Goal: Task Accomplishment & Management: Manage account settings

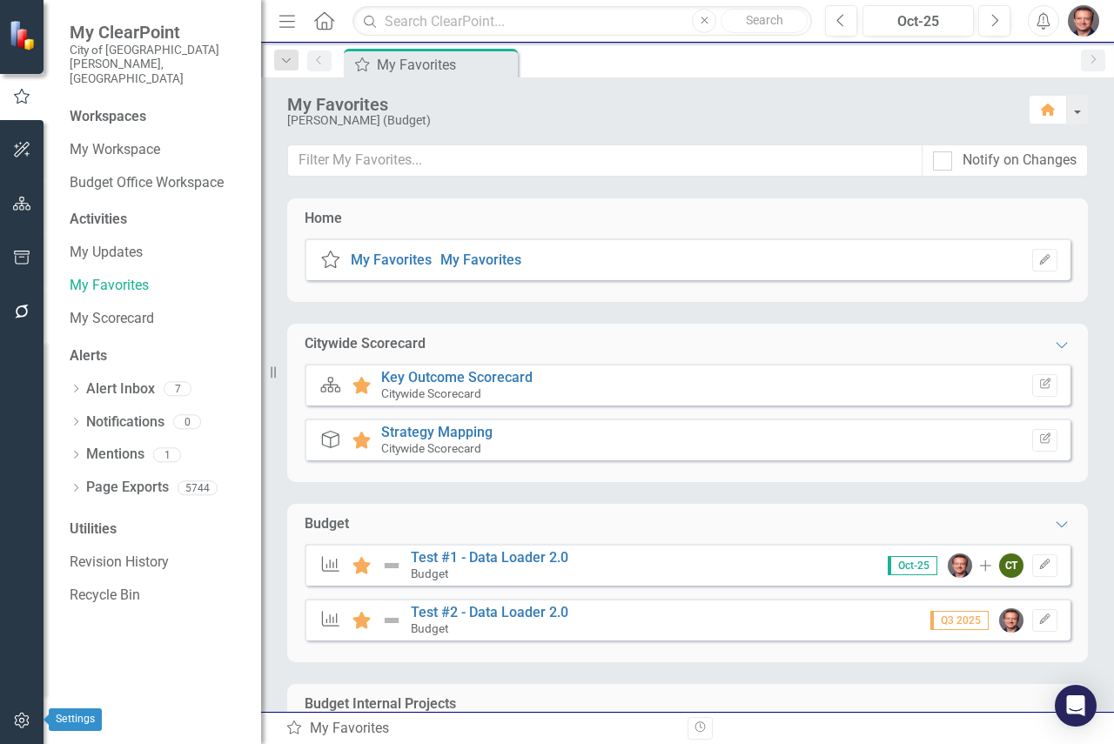
click at [24, 719] on icon "button" at bounding box center [22, 721] width 18 height 14
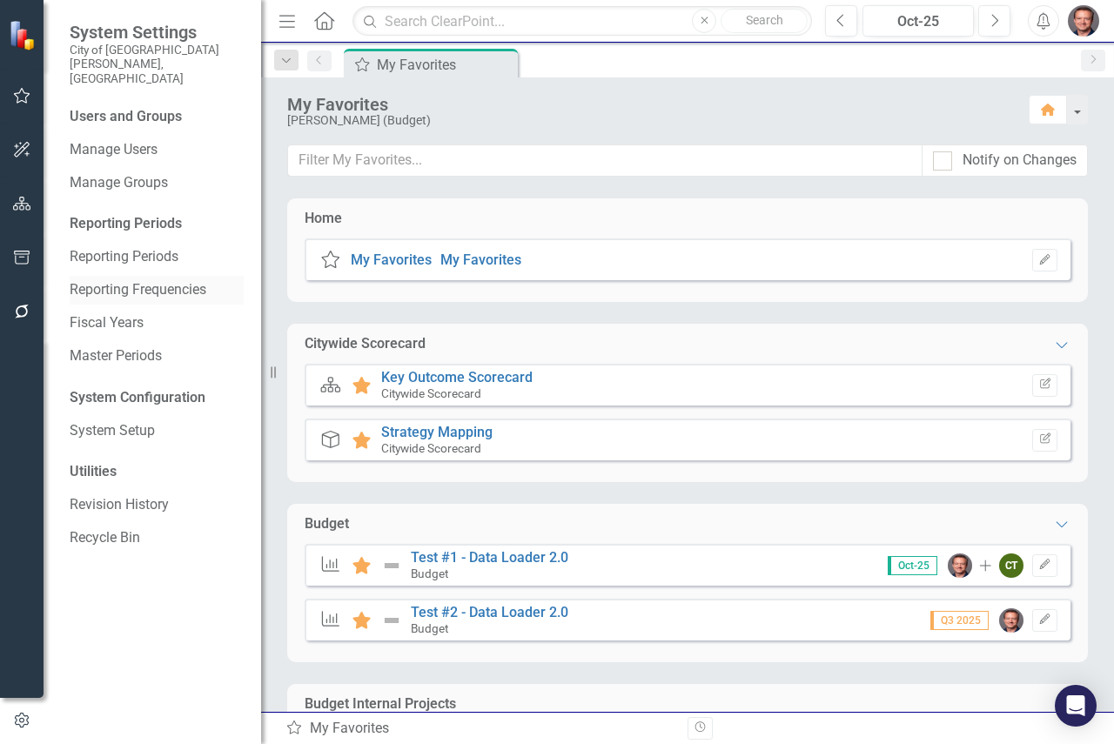
click at [122, 280] on link "Reporting Frequencies" at bounding box center [157, 290] width 174 height 20
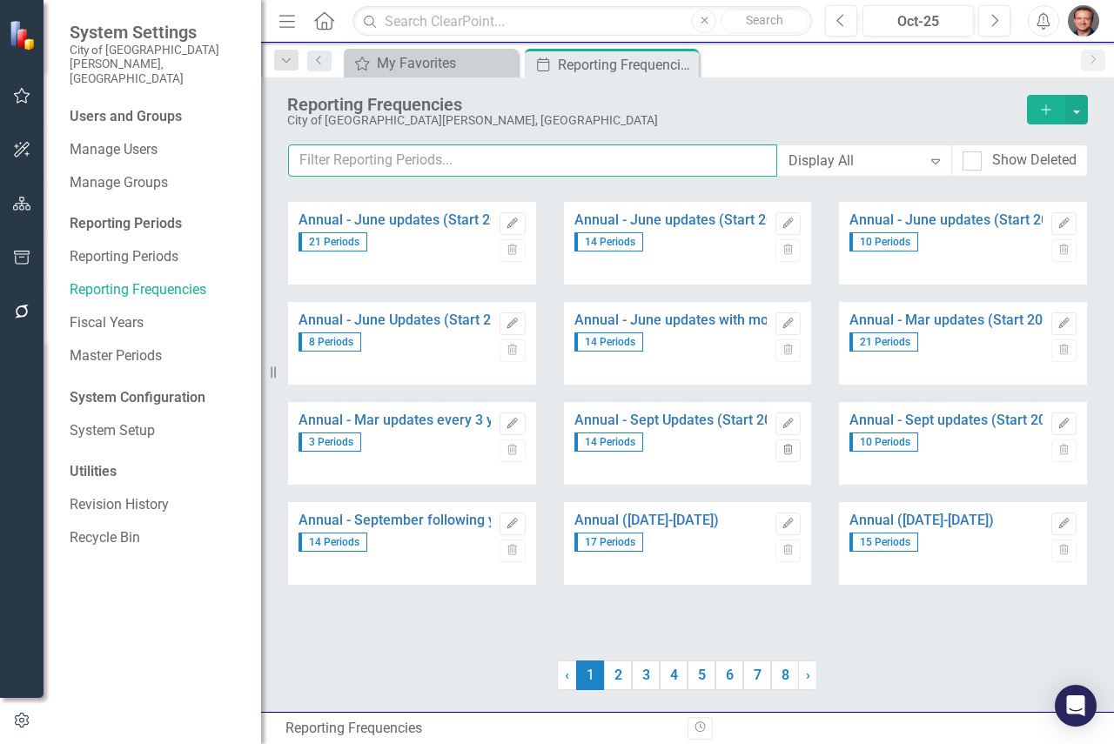
click at [399, 158] on input "text" at bounding box center [532, 160] width 489 height 32
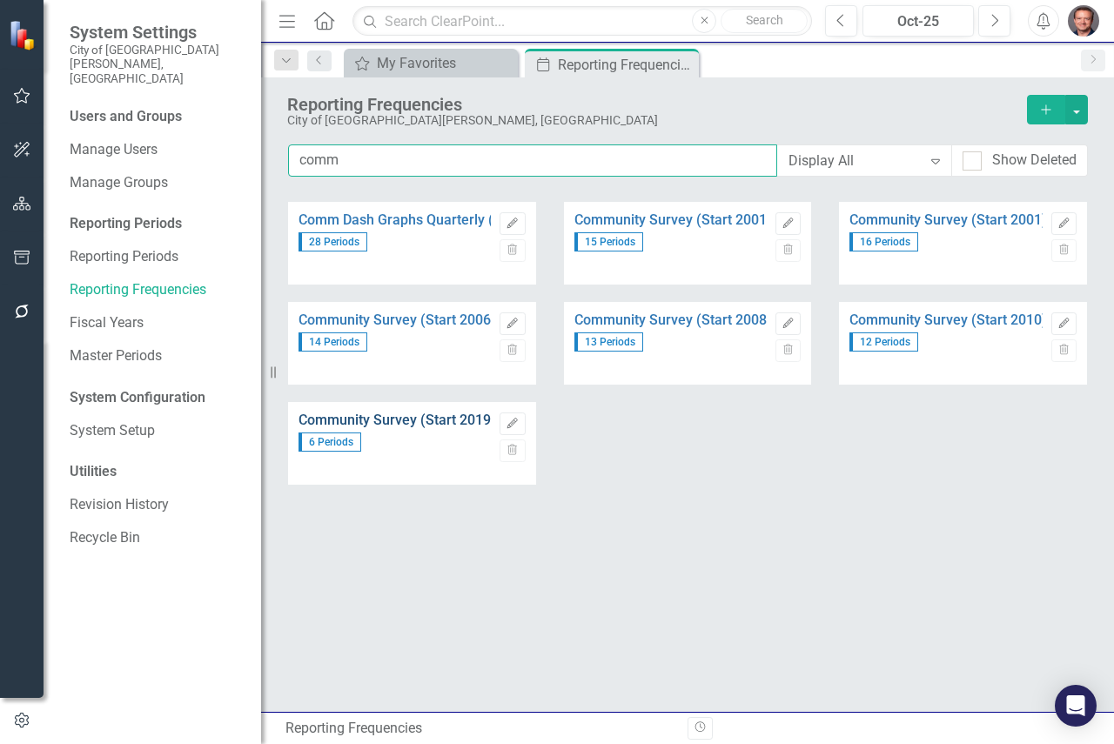
type input "comm"
click at [416, 418] on link "Community Survey (Start 2019) (no 2020)" at bounding box center [430, 421] width 262 height 16
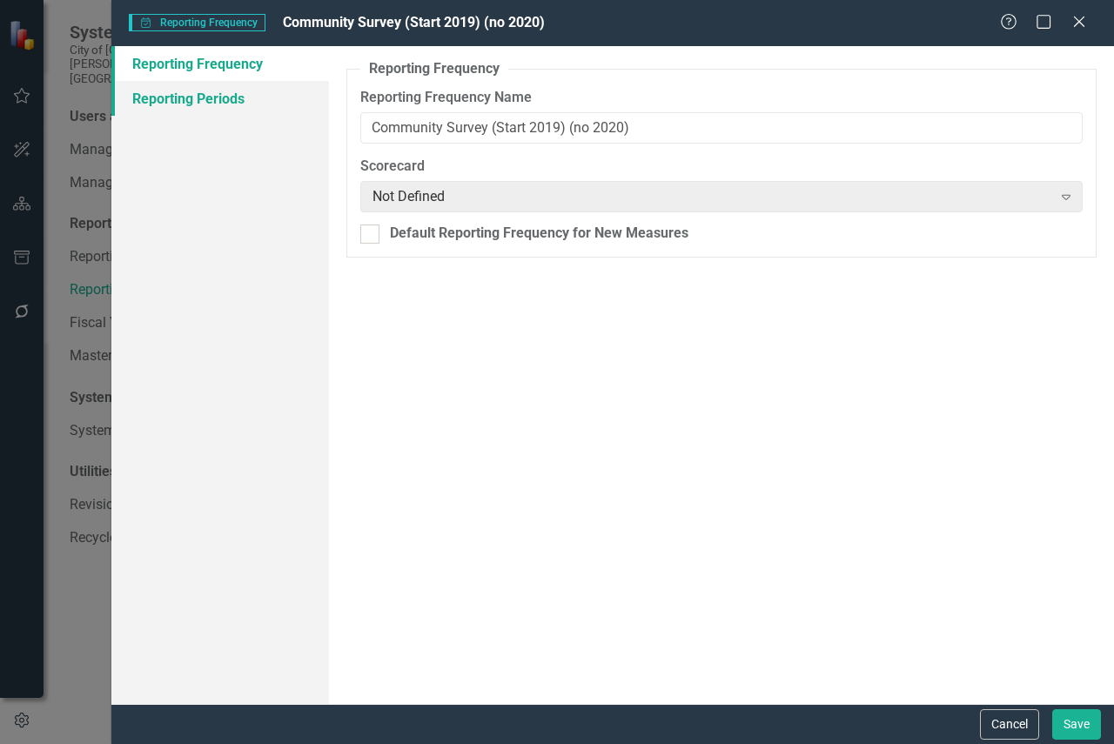
click at [180, 91] on link "Reporting Periods" at bounding box center [220, 98] width 218 height 35
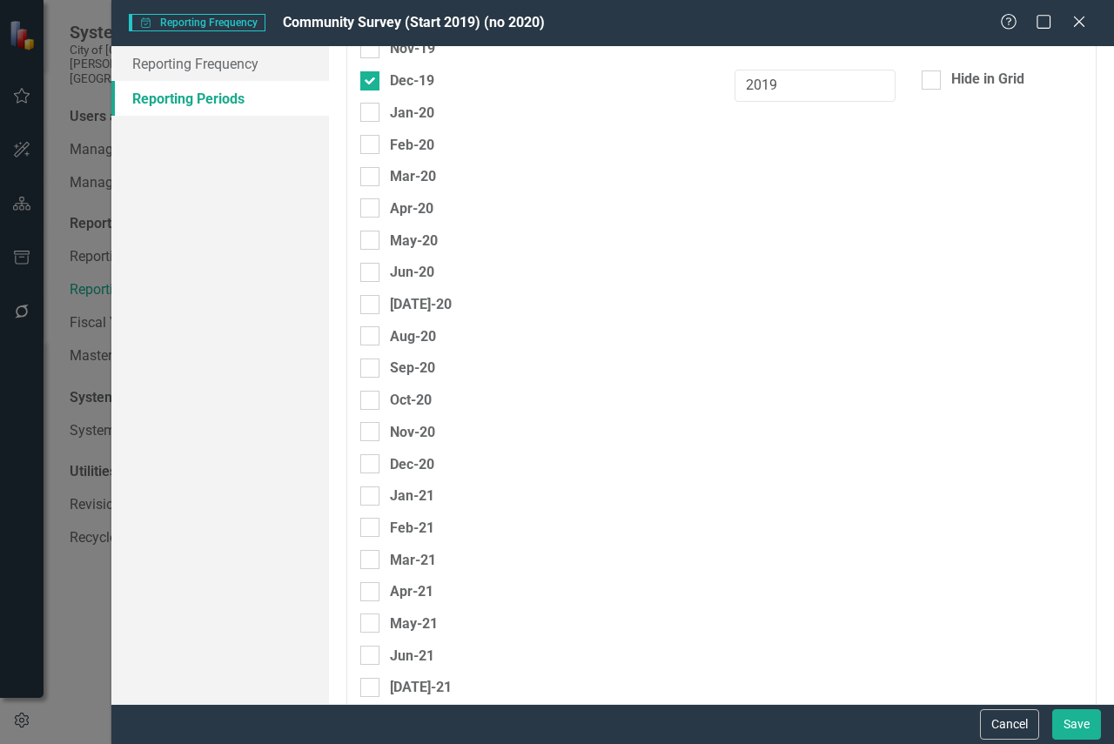
scroll to position [6180, 0]
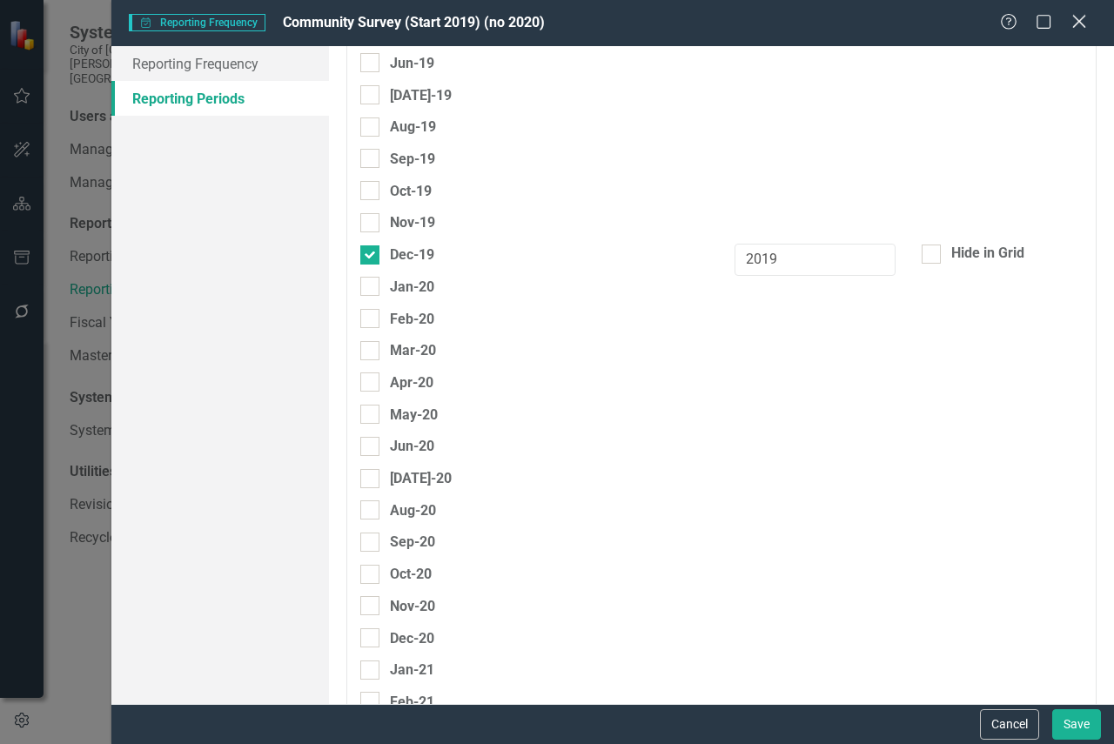
click at [1083, 21] on icon "Close" at bounding box center [1079, 21] width 22 height 17
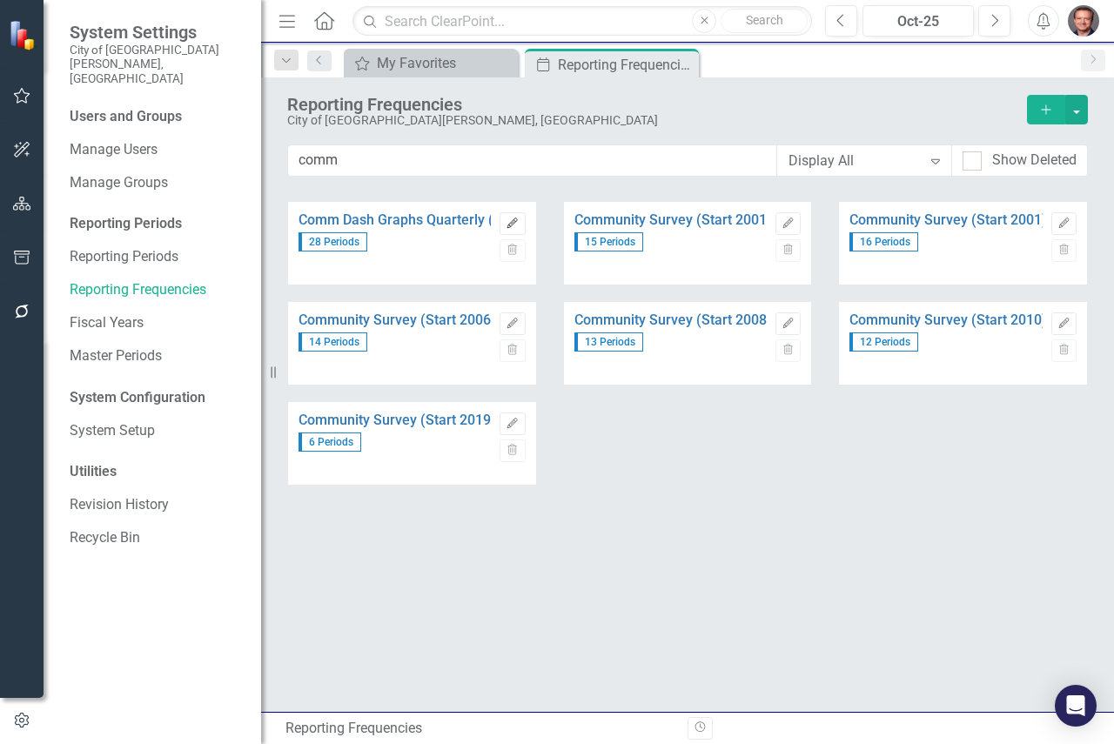
click at [513, 223] on icon "button" at bounding box center [512, 223] width 10 height 10
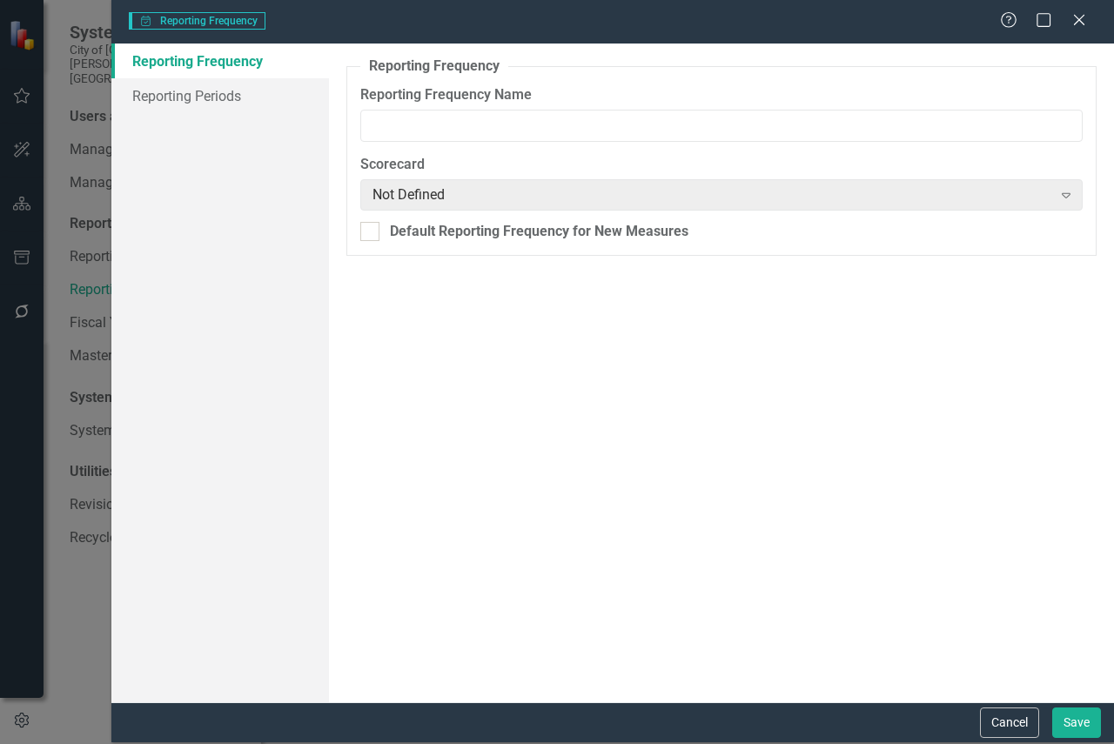
type input "Comm Dash Graphs Quarterly (Start 2019)"
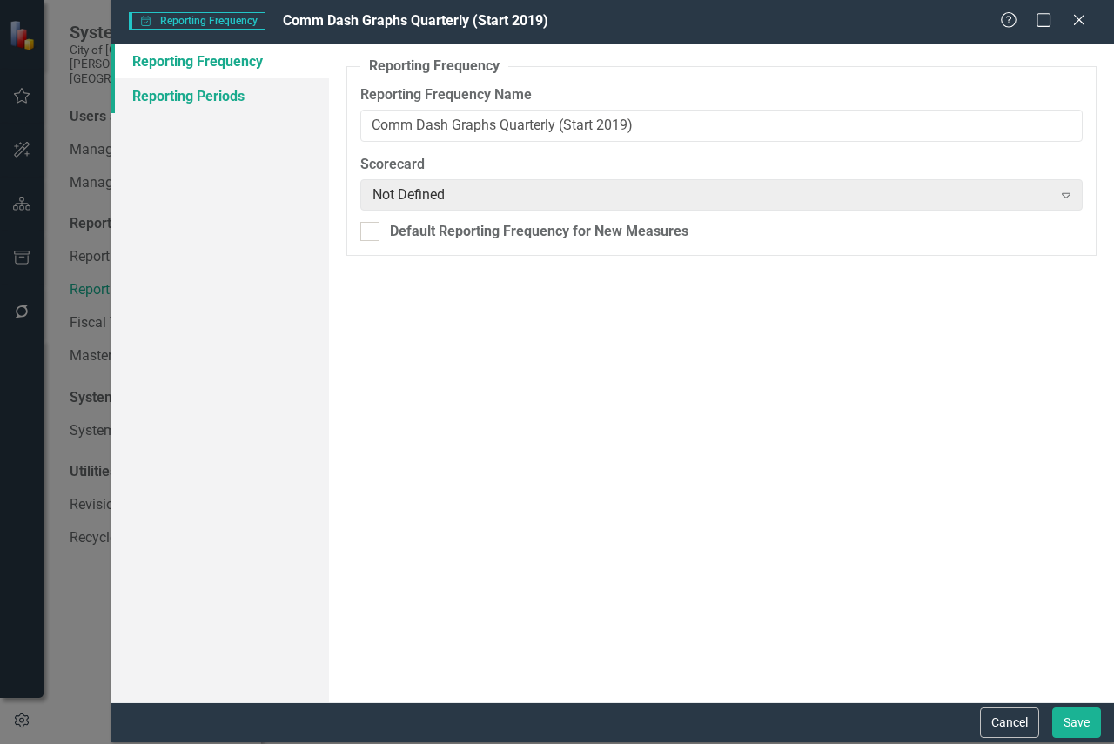
click at [188, 97] on link "Reporting Periods" at bounding box center [220, 95] width 218 height 35
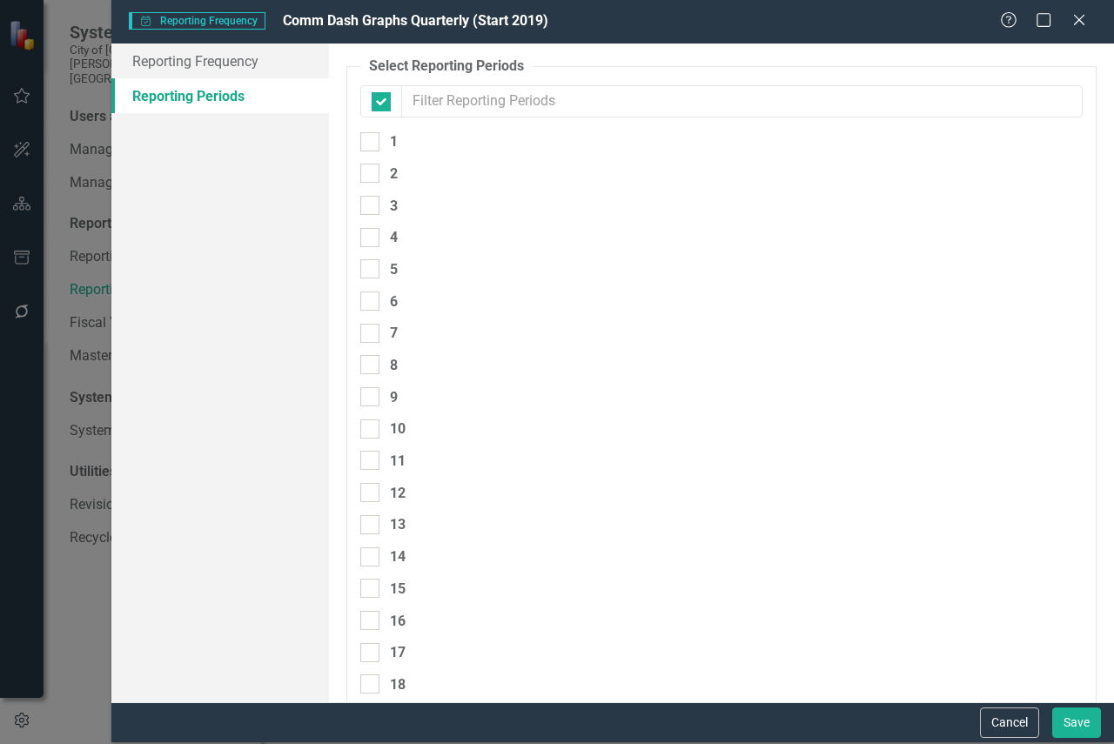
checkbox input "false"
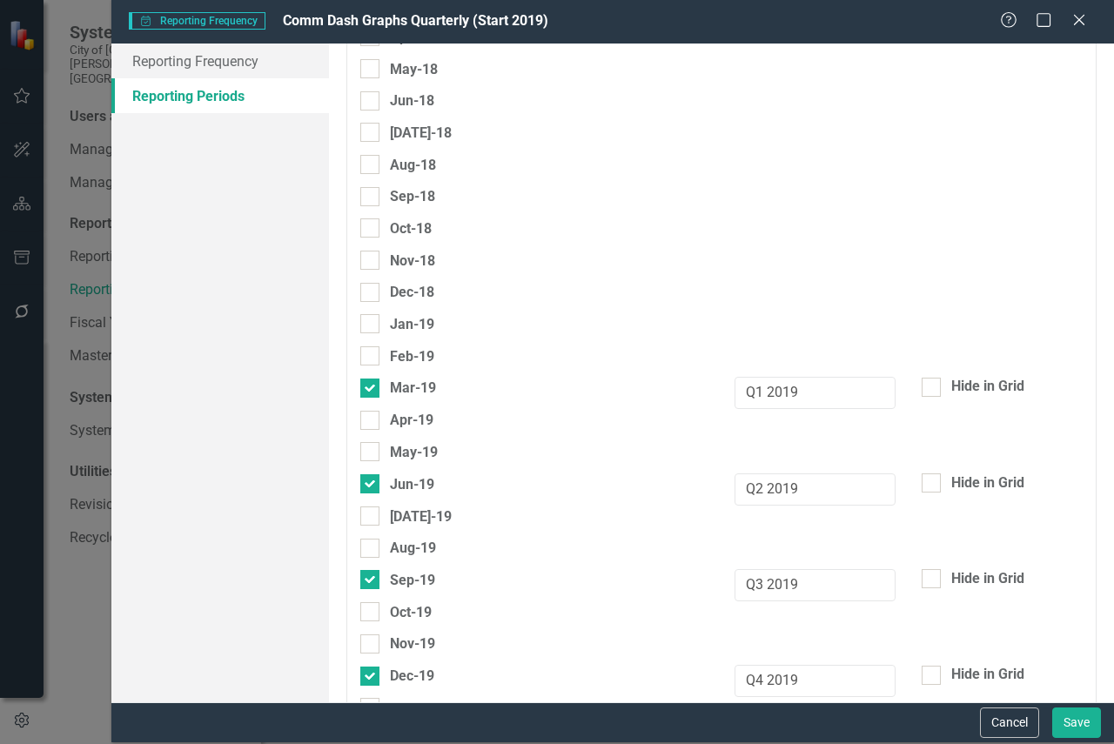
scroll to position [5745, 0]
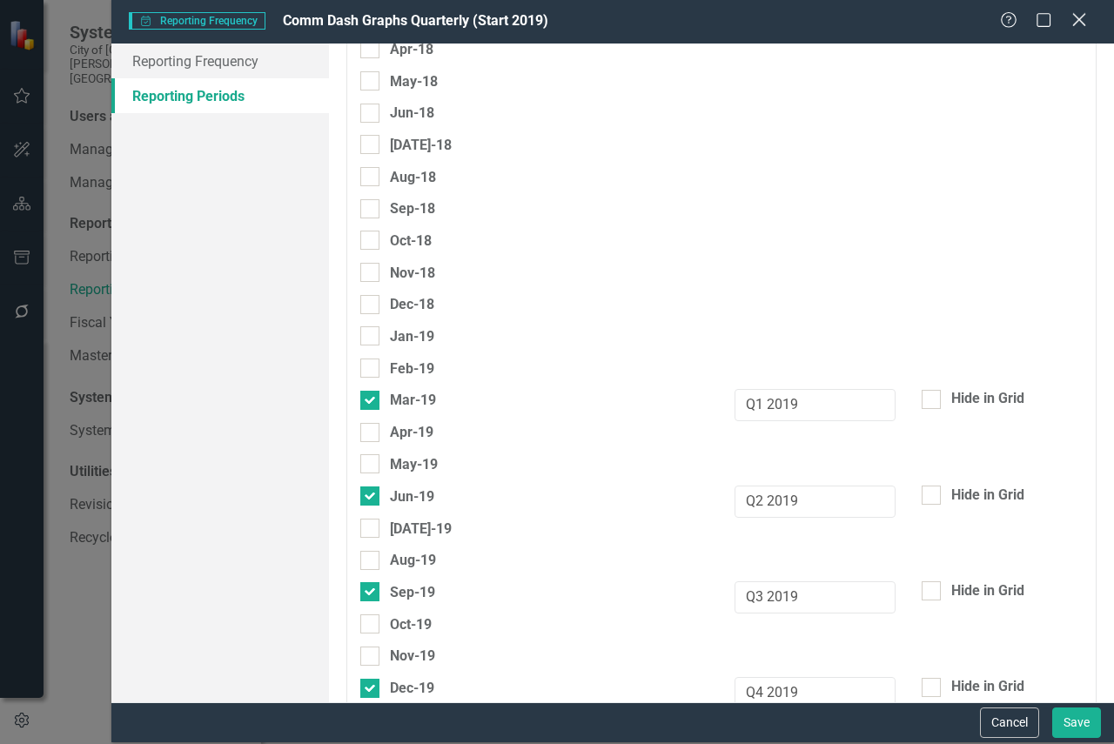
click at [1078, 17] on icon "Close" at bounding box center [1079, 19] width 22 height 17
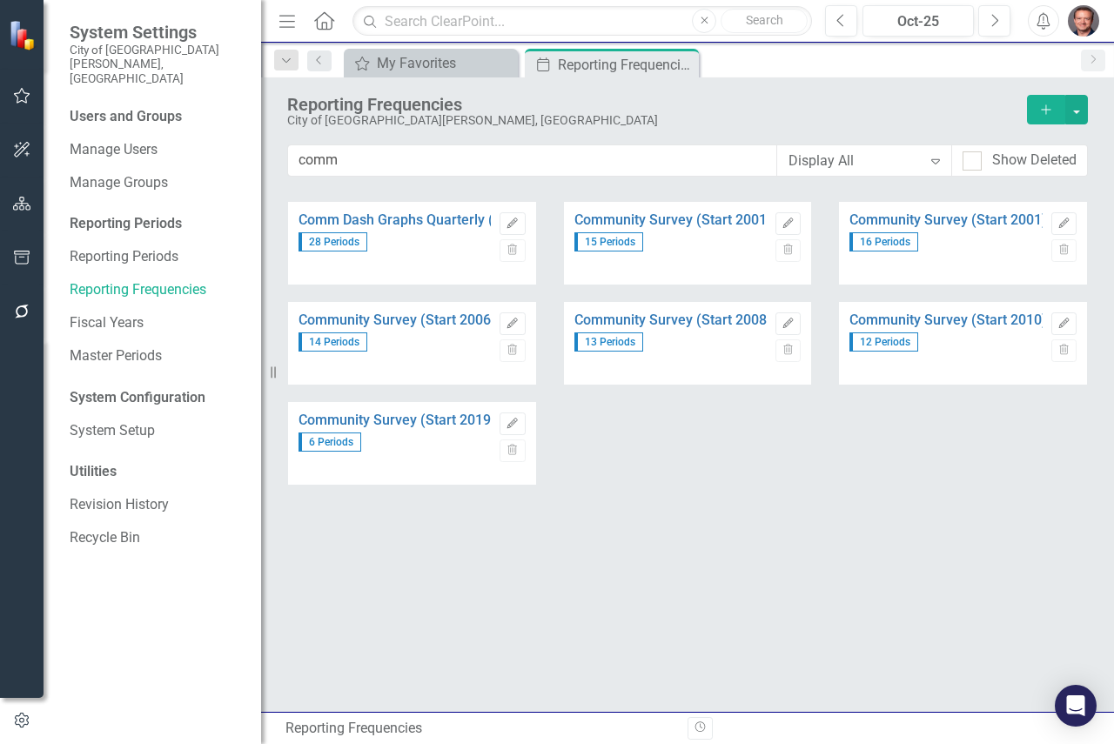
click at [449, 595] on div "Comm Dash Graphs Quarterly (Start 2019) 28 Periods Edit Trash Community Survey …" at bounding box center [687, 421] width 801 height 446
click at [435, 62] on div "My Favorites" at bounding box center [434, 63] width 115 height 22
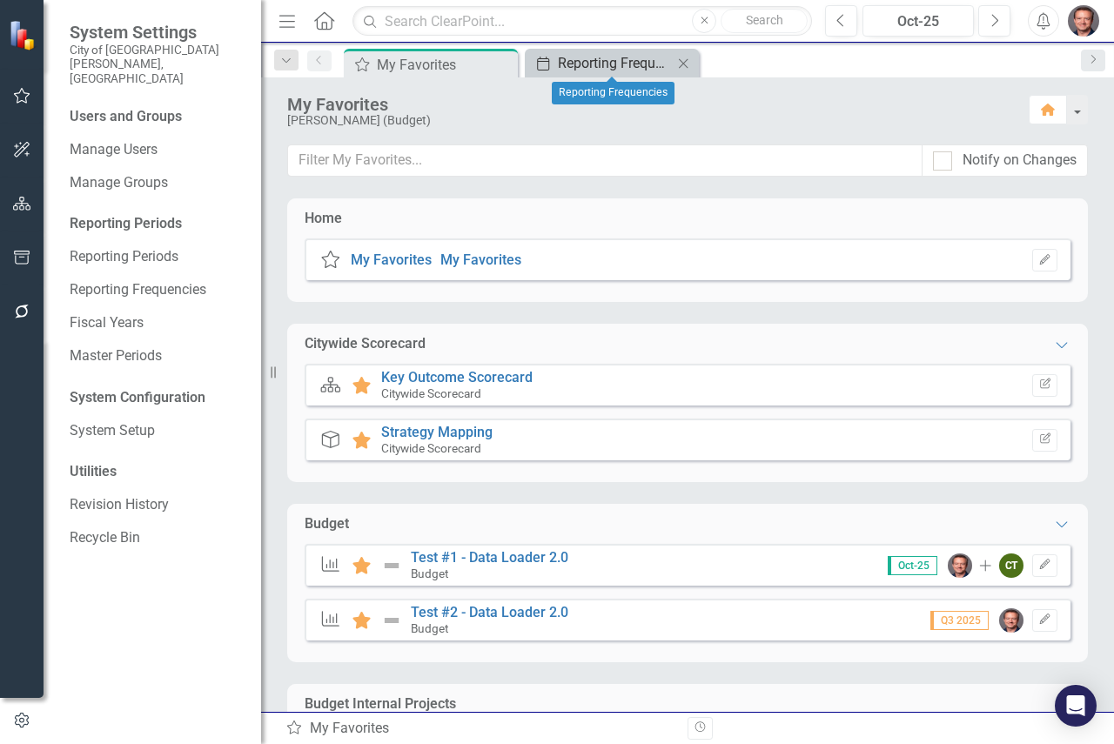
click at [561, 64] on div "Reporting Frequencies" at bounding box center [615, 63] width 115 height 22
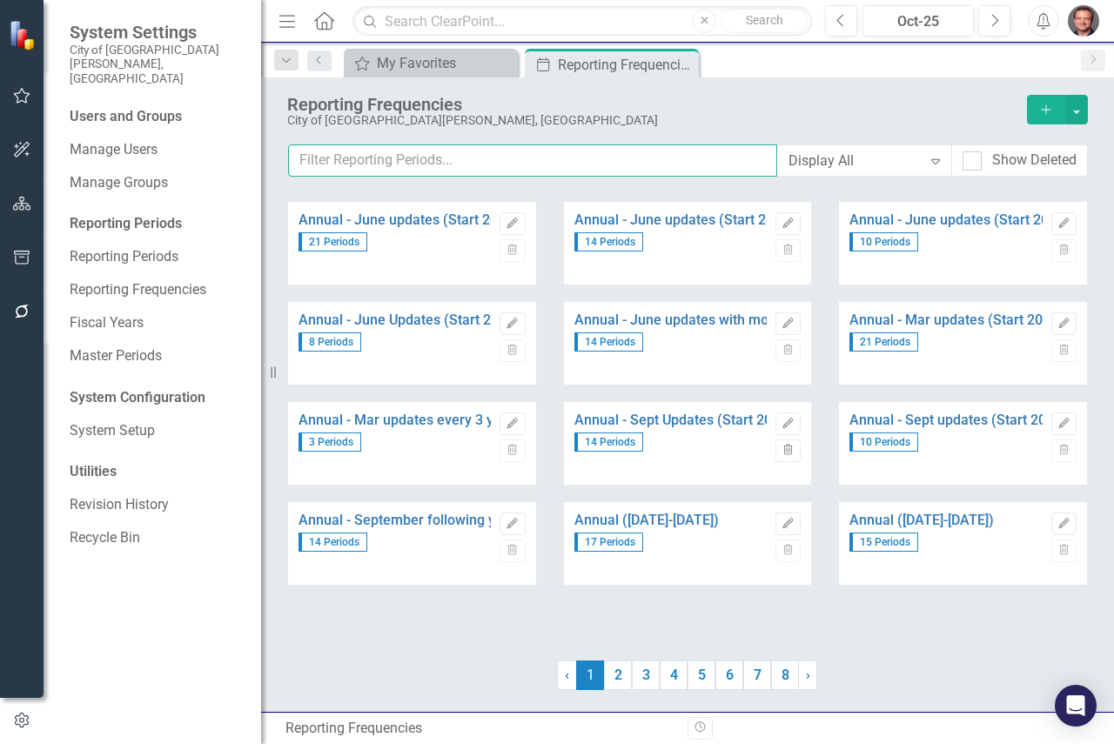
click at [412, 159] on input "text" at bounding box center [532, 160] width 489 height 32
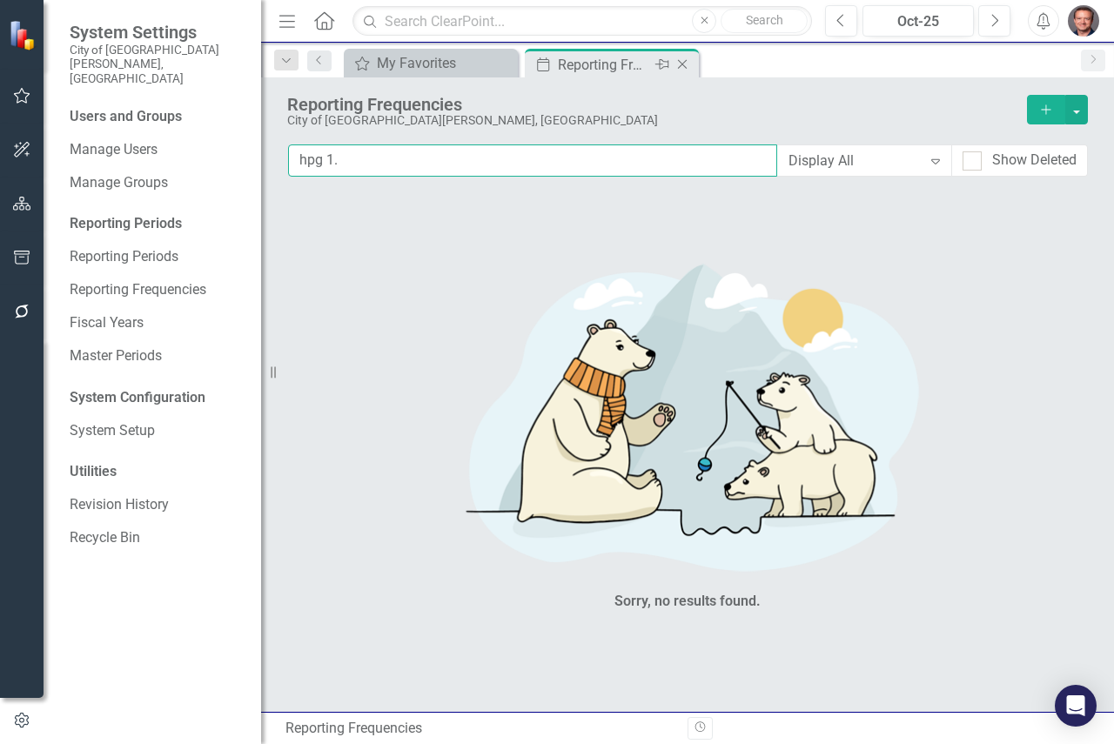
type input "hpg 1."
click at [0, 0] on icon "Close" at bounding box center [0, 0] width 0 height 0
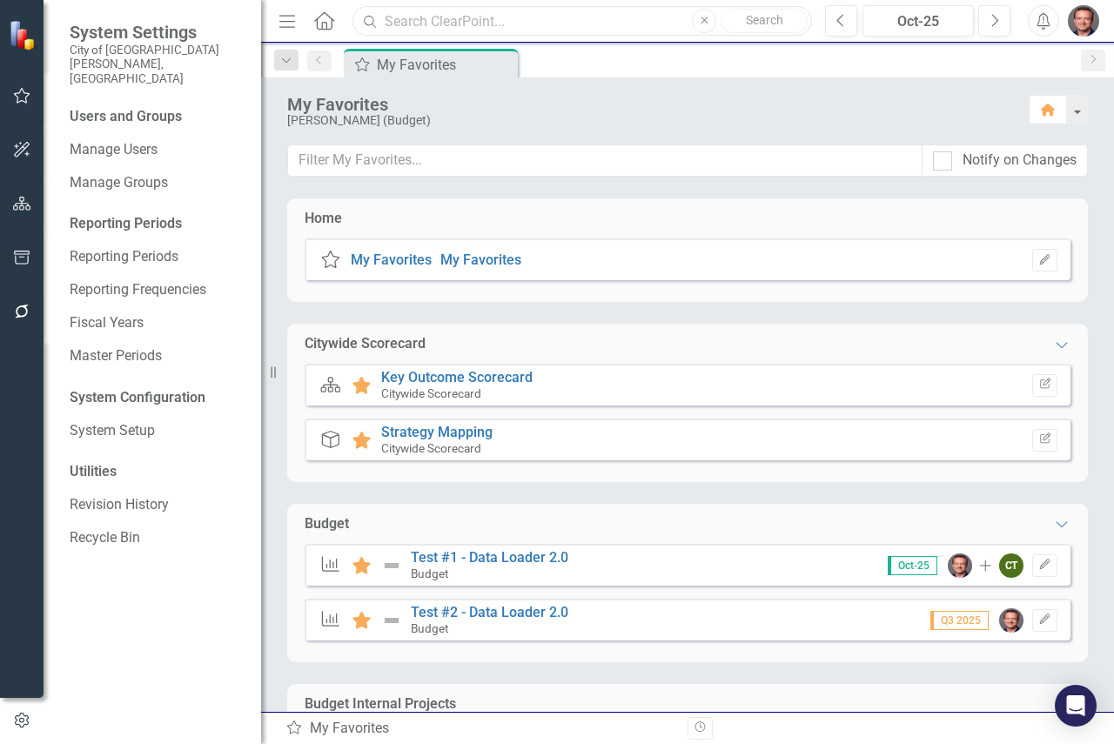
click at [418, 22] on input "text" at bounding box center [583, 21] width 460 height 30
click at [392, 14] on input "text" at bounding box center [583, 21] width 460 height 30
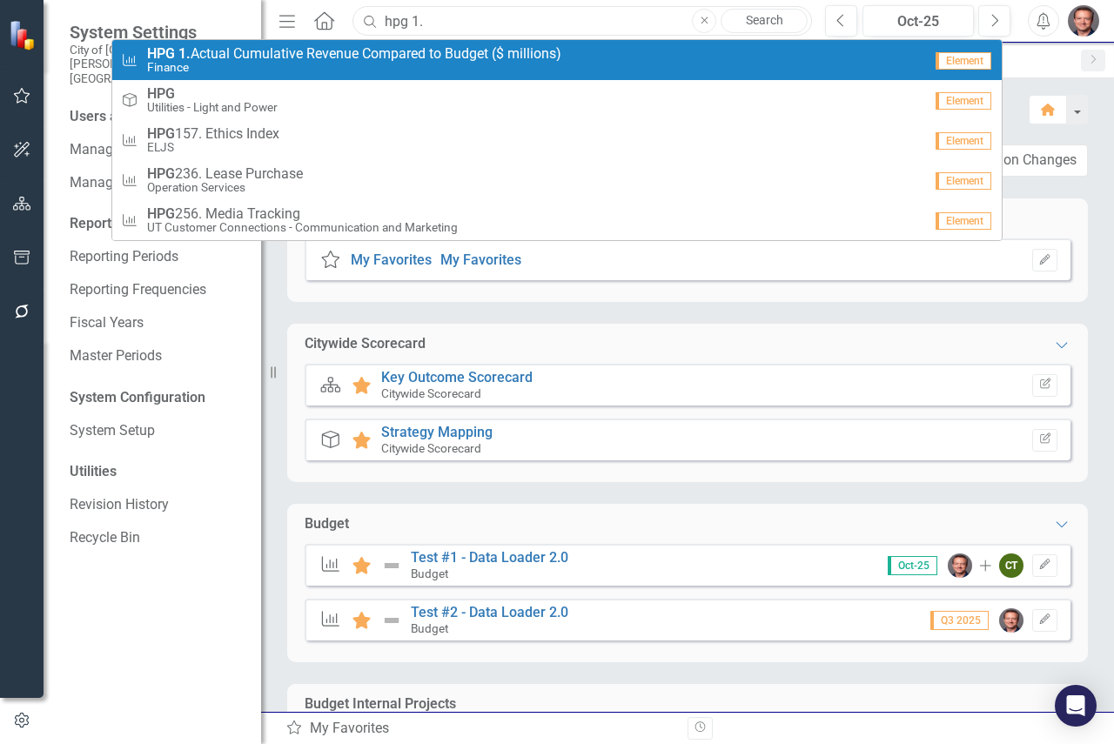
type input "hpg 1."
click at [473, 66] on small "Finance" at bounding box center [354, 67] width 414 height 13
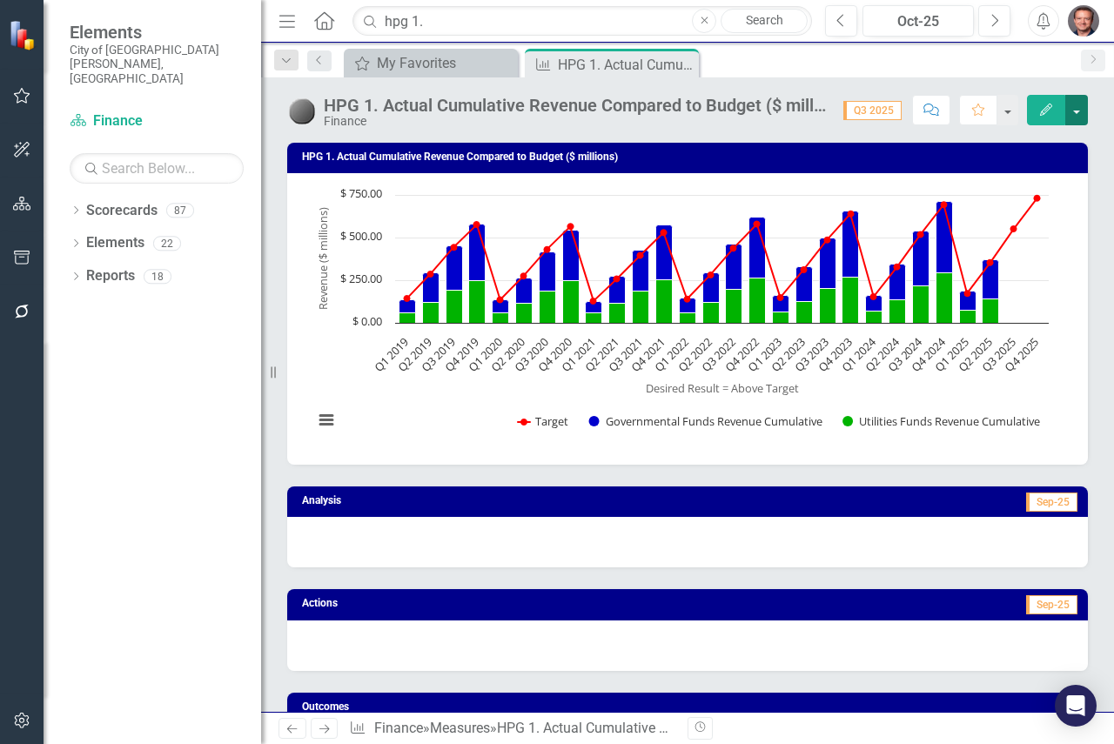
click at [1076, 116] on button "button" at bounding box center [1076, 110] width 23 height 30
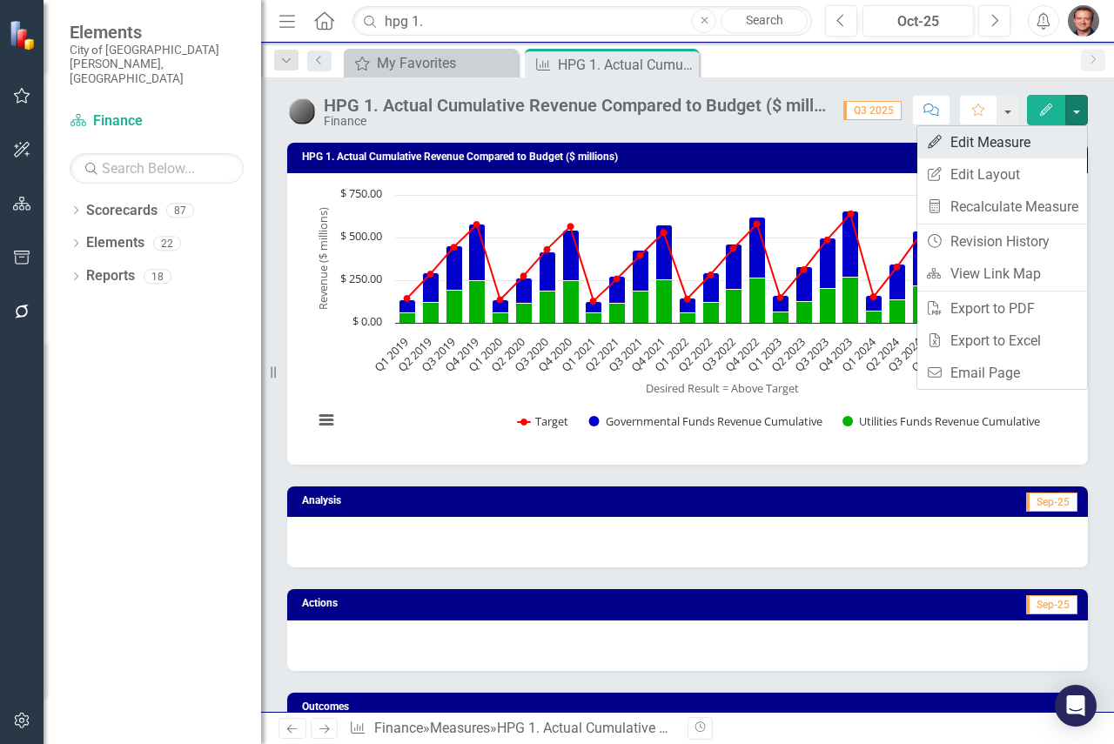
click at [1008, 143] on link "Edit Edit Measure" at bounding box center [1002, 142] width 170 height 32
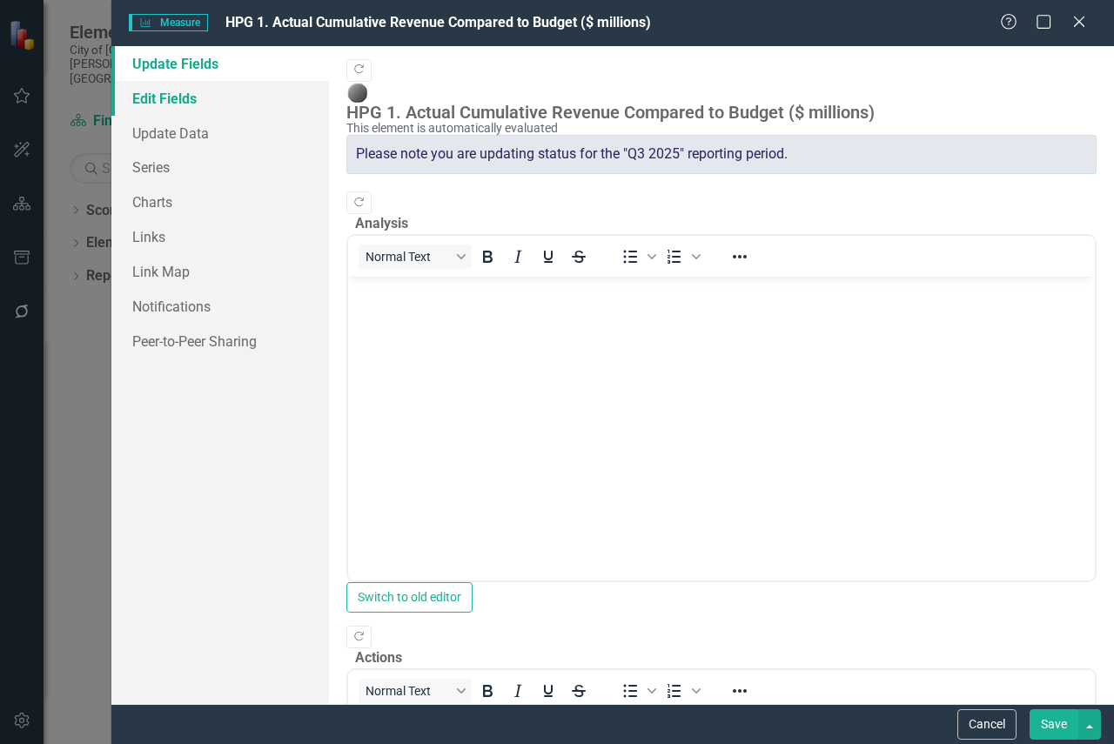
click at [165, 102] on link "Edit Fields" at bounding box center [220, 98] width 218 height 35
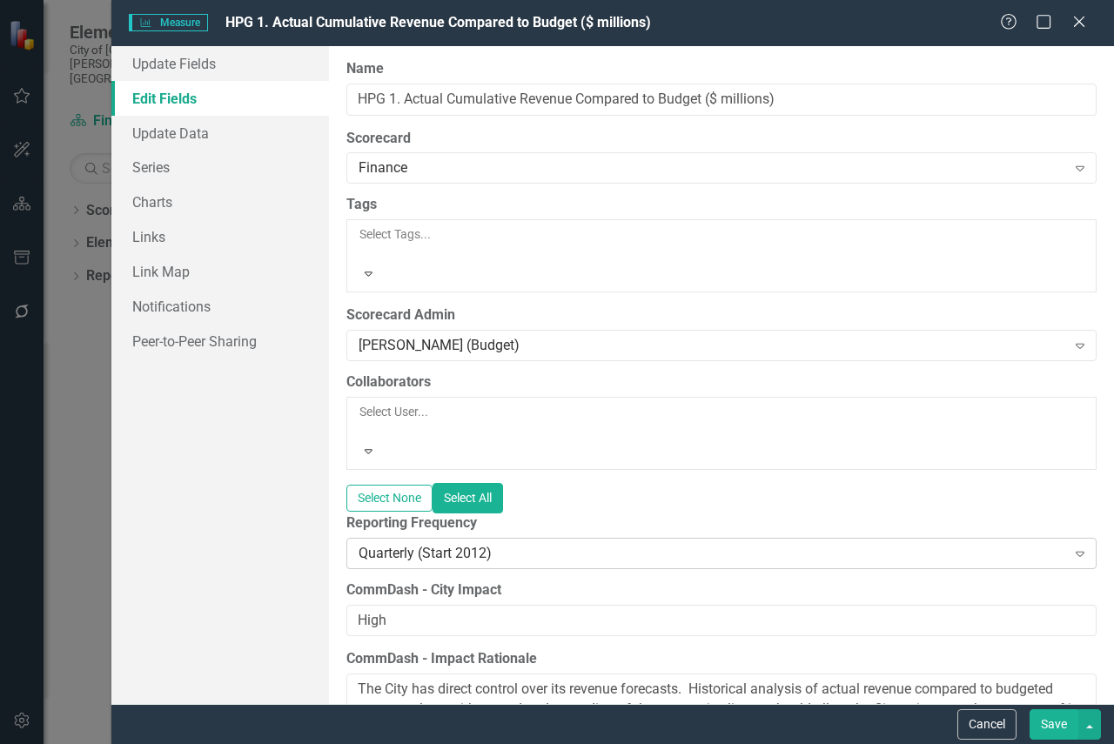
click at [490, 543] on div "Quarterly (Start 2012)" at bounding box center [713, 553] width 708 height 20
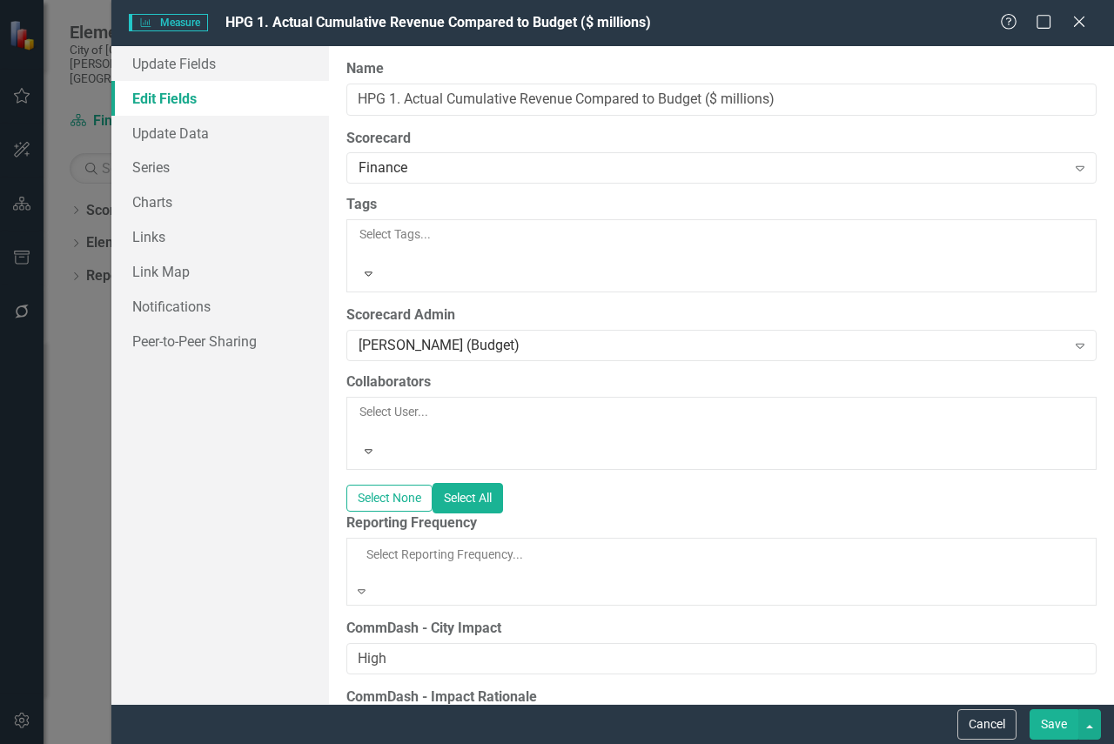
scroll to position [1004, 0]
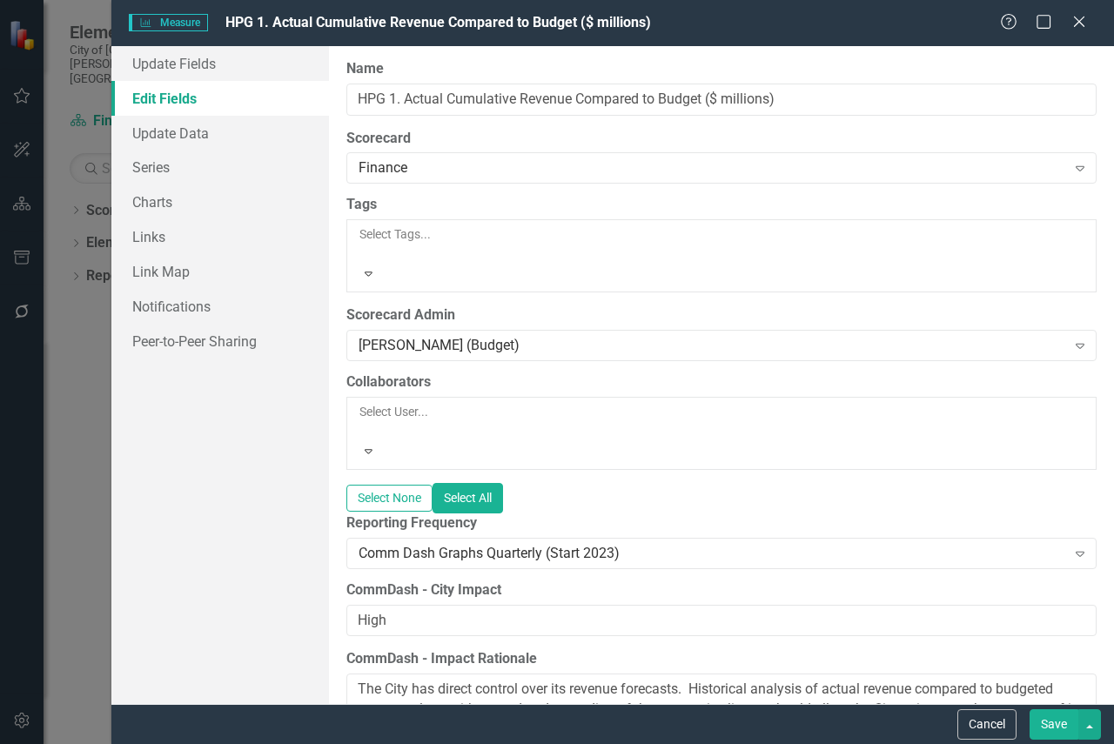
click at [1052, 722] on button "Save" at bounding box center [1054, 724] width 49 height 30
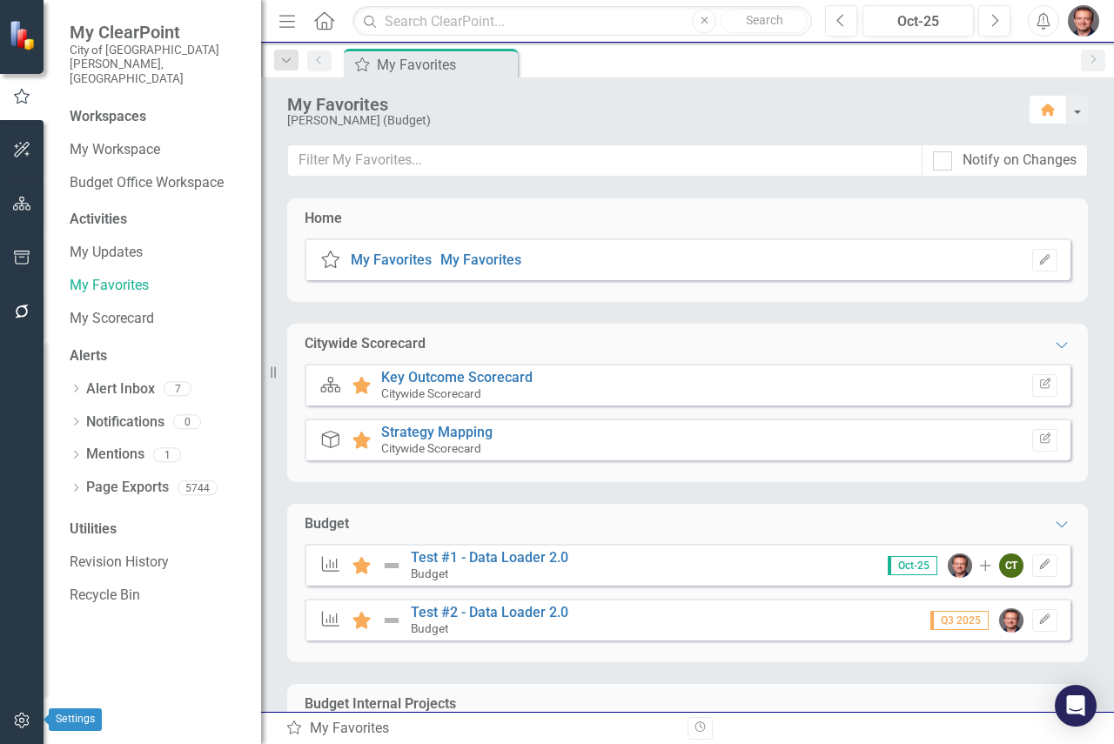
click at [18, 713] on button "button" at bounding box center [22, 721] width 39 height 37
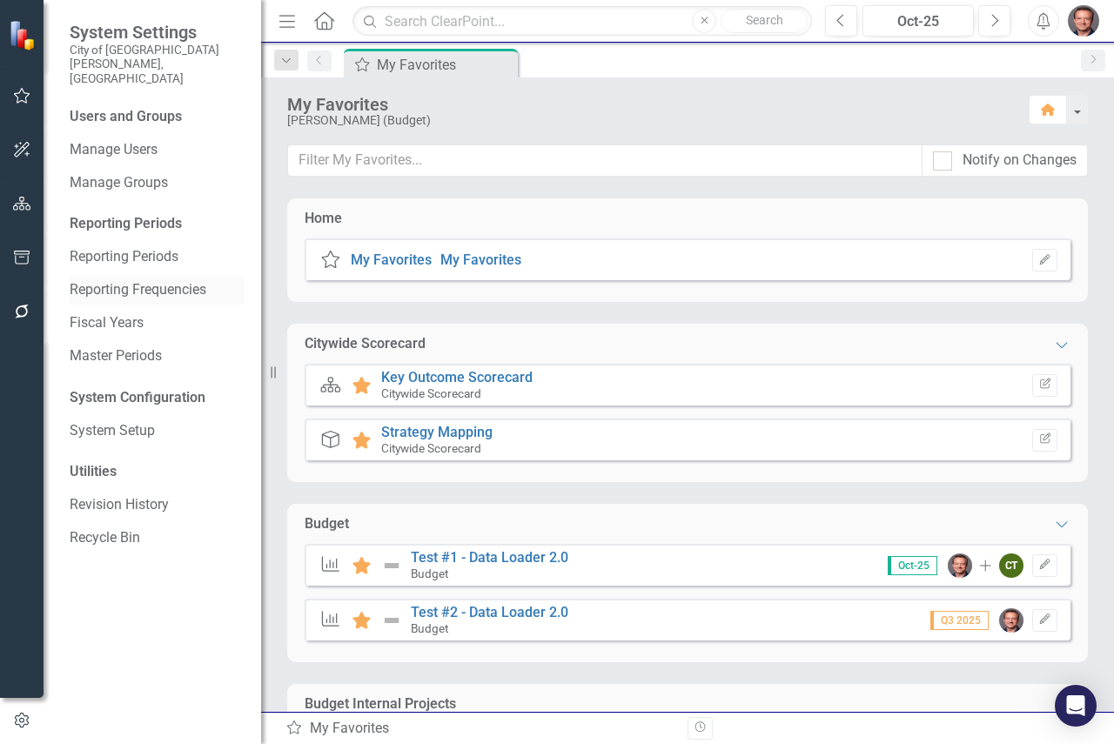
click at [146, 280] on link "Reporting Frequencies" at bounding box center [157, 290] width 174 height 20
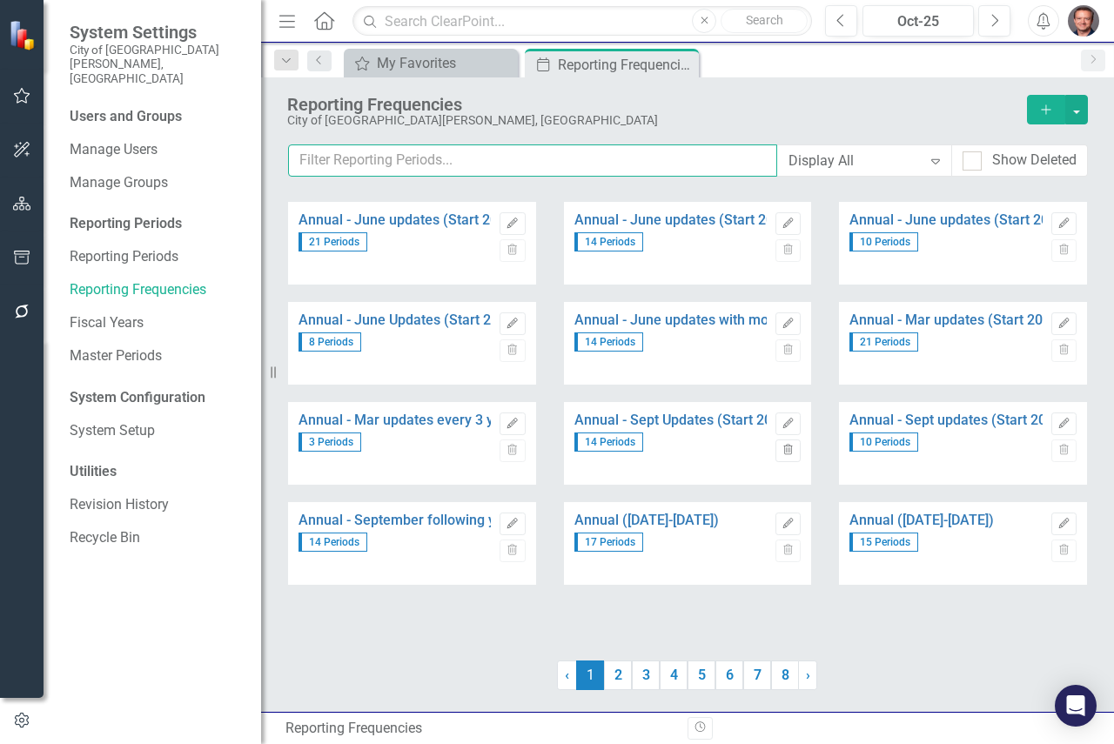
click at [441, 163] on input "text" at bounding box center [532, 160] width 489 height 32
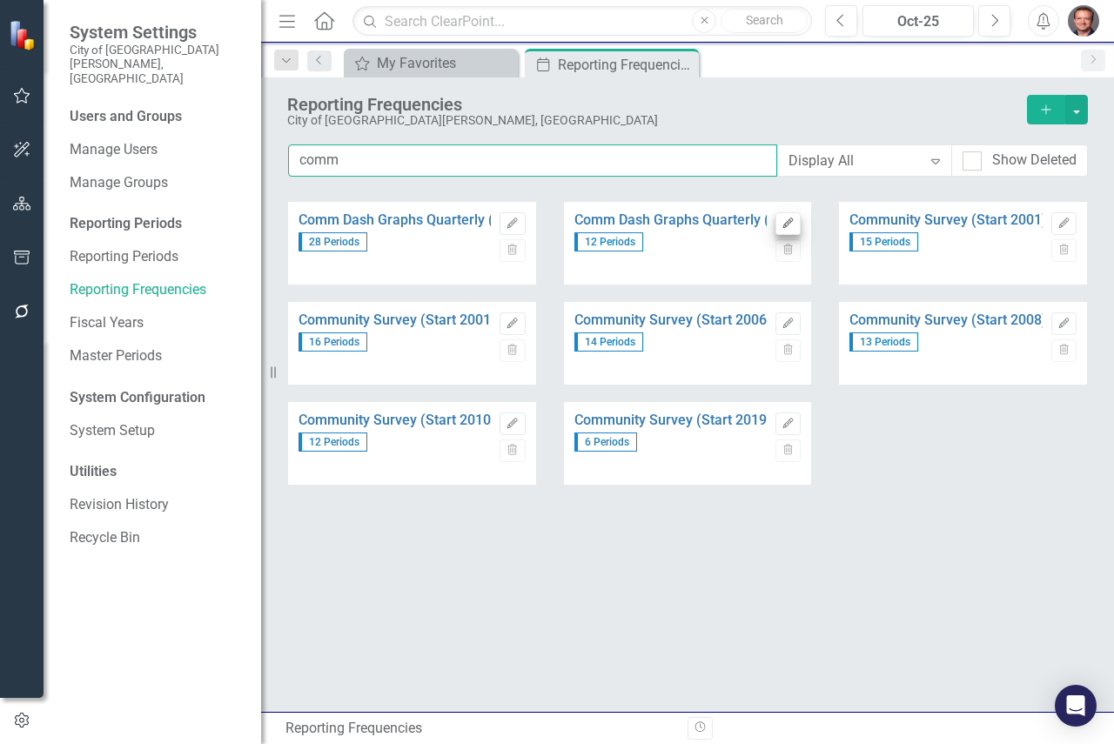
type input "comm"
click at [788, 222] on icon "Edit" at bounding box center [788, 223] width 13 height 10
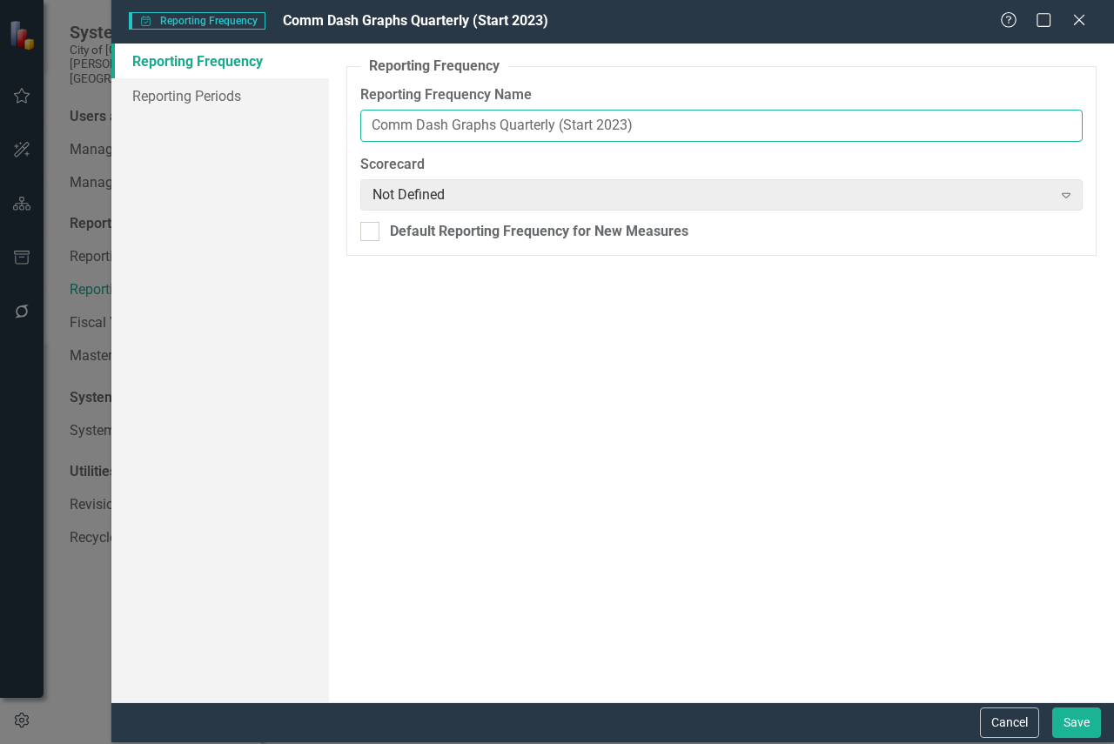
click at [624, 121] on input "Comm Dash Graphs Quarterly (Start 2023)" at bounding box center [721, 126] width 722 height 32
type input "Comm Dash Graphs Quarterly (Start 2022)"
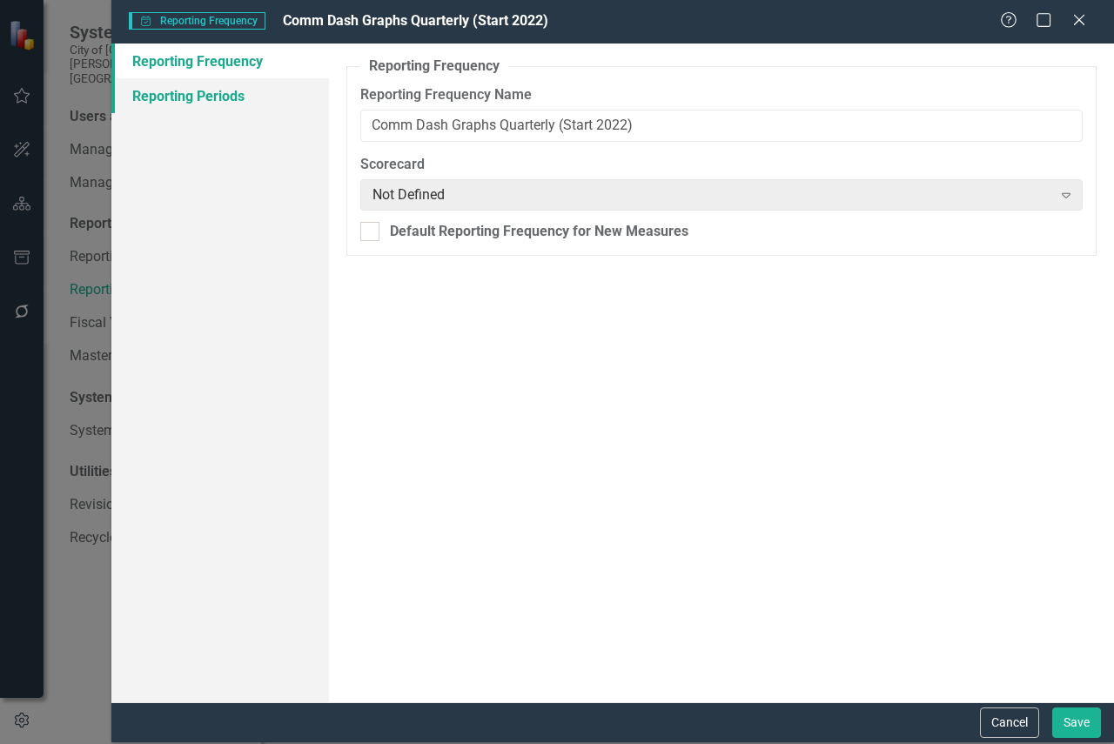
click at [193, 95] on link "Reporting Periods" at bounding box center [220, 95] width 218 height 35
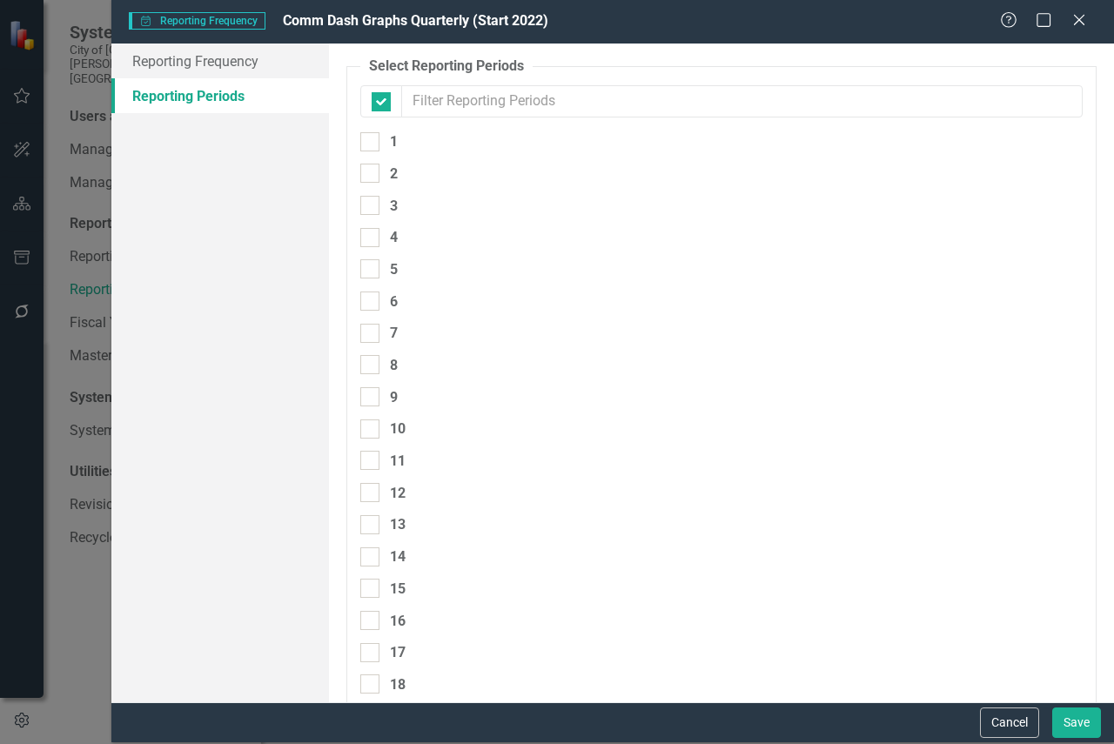
checkbox input "false"
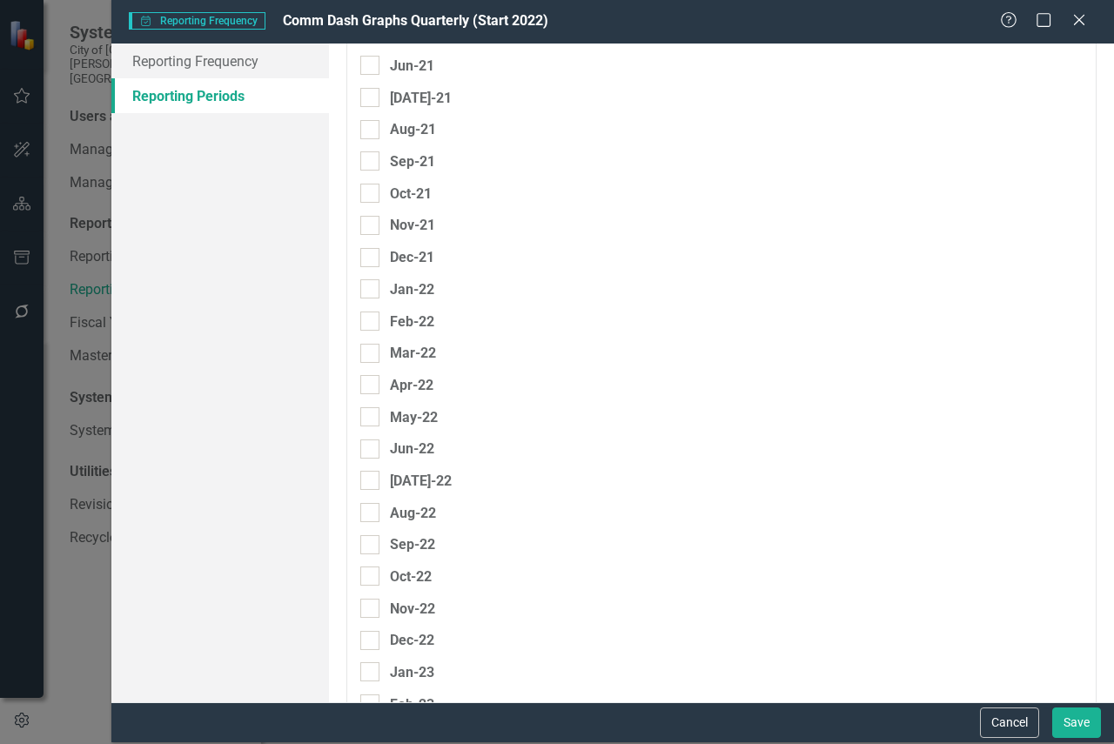
scroll to position [7050, 0]
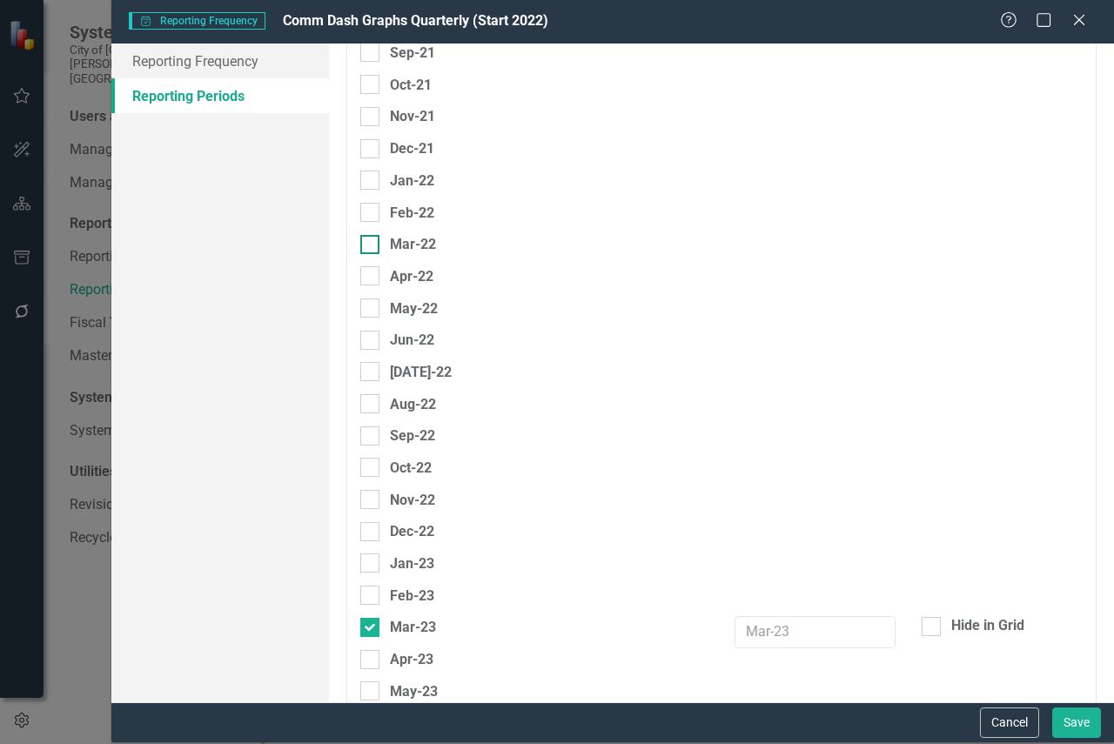
click at [367, 245] on input "Mar-22" at bounding box center [365, 240] width 11 height 11
checkbox input "true"
click at [367, 337] on input "Jun-22" at bounding box center [365, 336] width 11 height 11
checkbox input "true"
click at [370, 434] on input "Sep-22" at bounding box center [365, 431] width 11 height 11
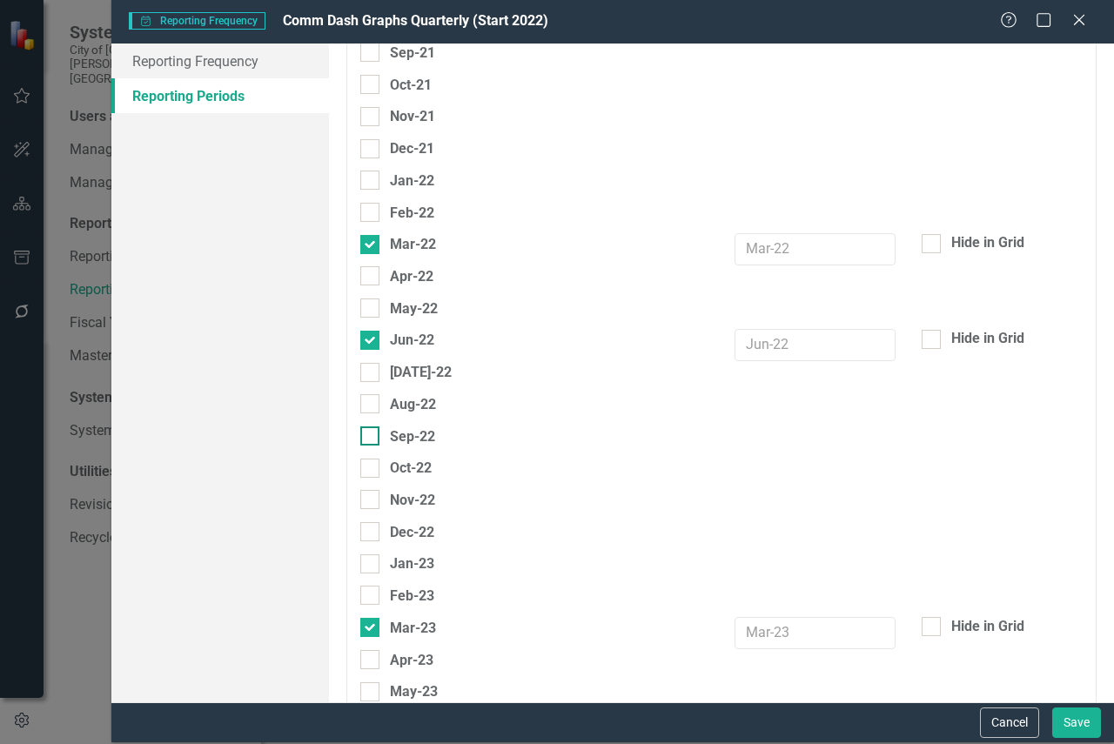
checkbox input "true"
drag, startPoint x: 372, startPoint y: 526, endPoint x: 384, endPoint y: 538, distance: 17.2
click at [373, 526] on div at bounding box center [369, 531] width 19 height 19
click at [372, 526] on input "Dec-22" at bounding box center [365, 527] width 11 height 11
checkbox input "true"
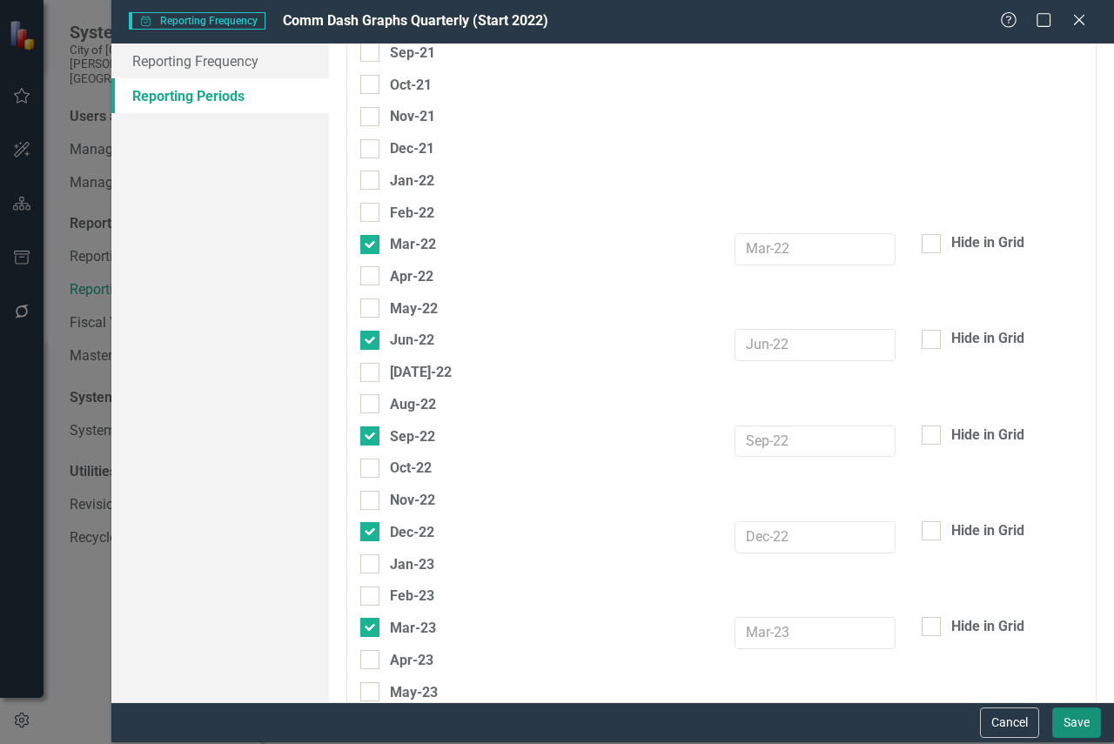
click at [1077, 722] on button "Save" at bounding box center [1076, 723] width 49 height 30
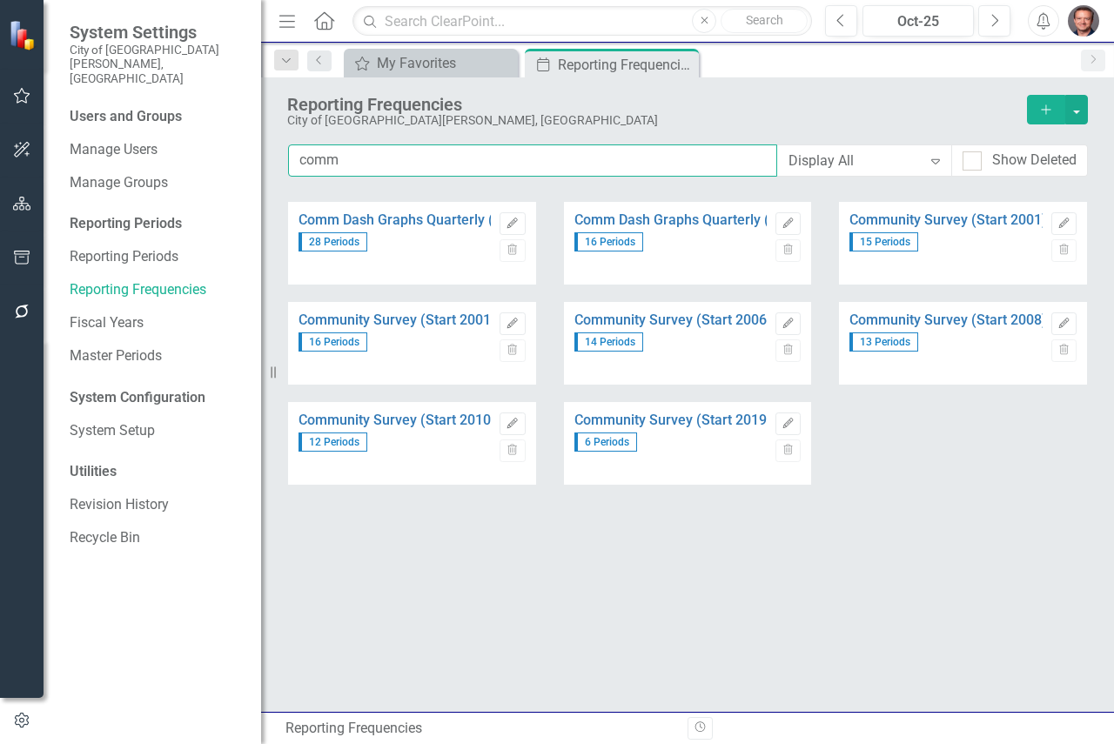
click at [379, 158] on input "comm" at bounding box center [532, 160] width 489 height 32
click at [431, 13] on input "text" at bounding box center [583, 21] width 460 height 30
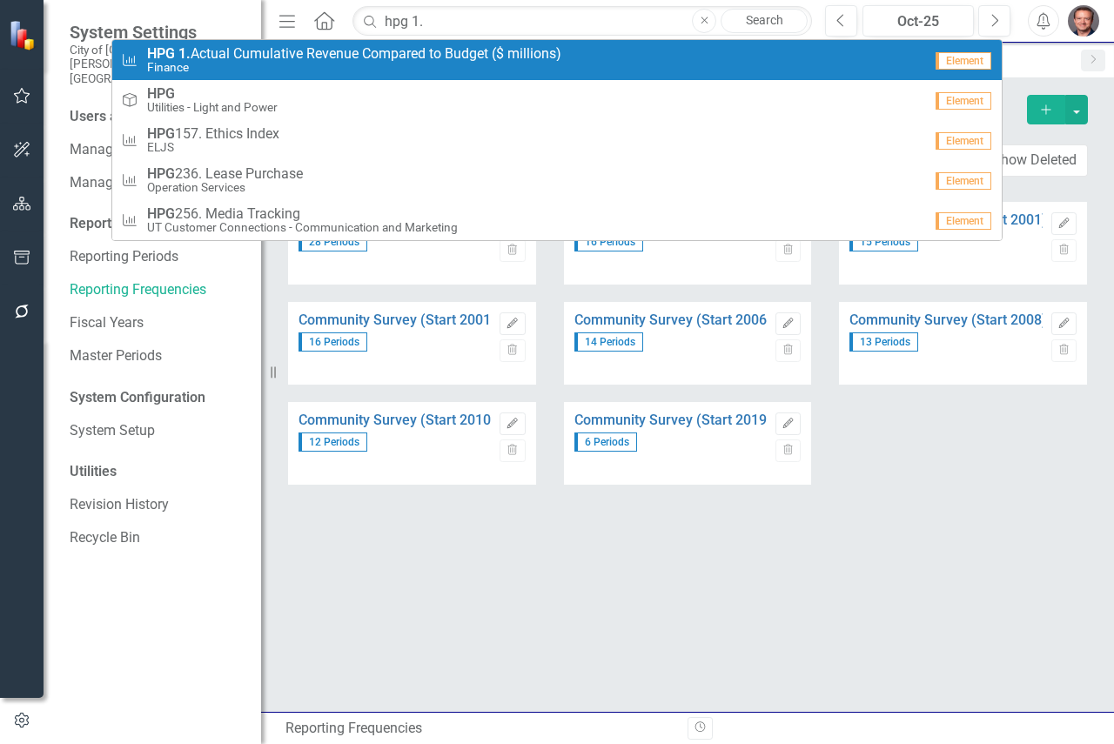
click at [457, 73] on small "Finance" at bounding box center [354, 67] width 414 height 13
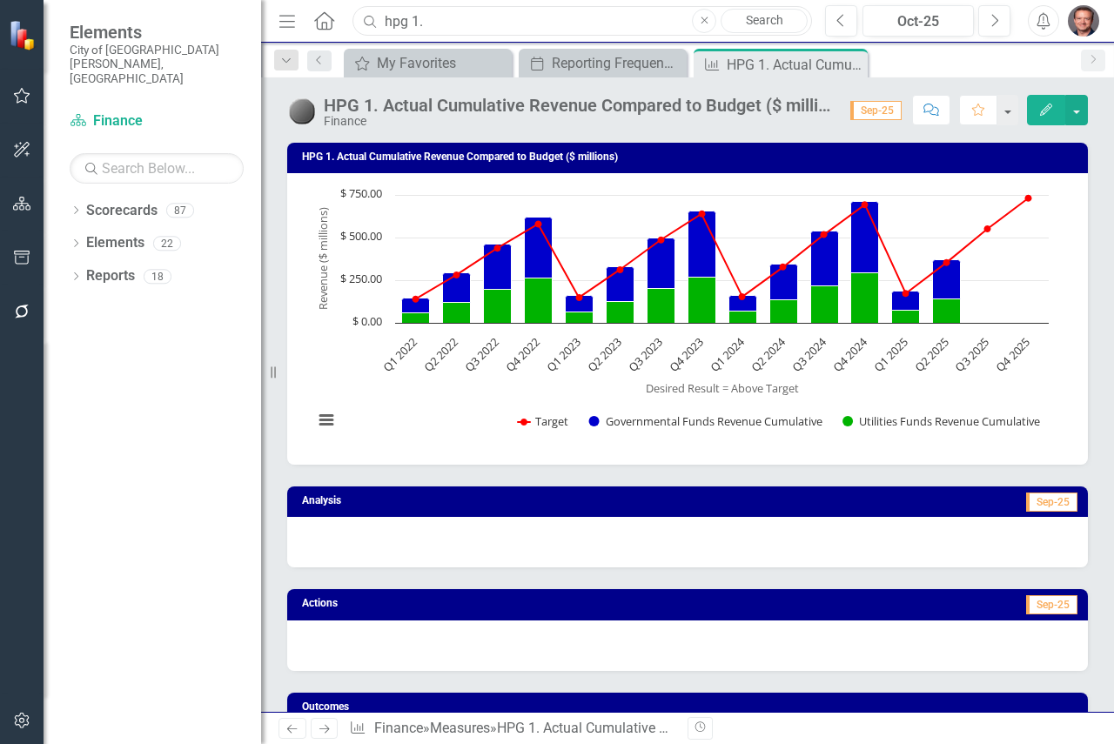
drag, startPoint x: 460, startPoint y: 26, endPoint x: 340, endPoint y: 23, distance: 119.3
click at [339, 23] on div "Menu Home Search hpg 1. Close Search" at bounding box center [541, 20] width 534 height 33
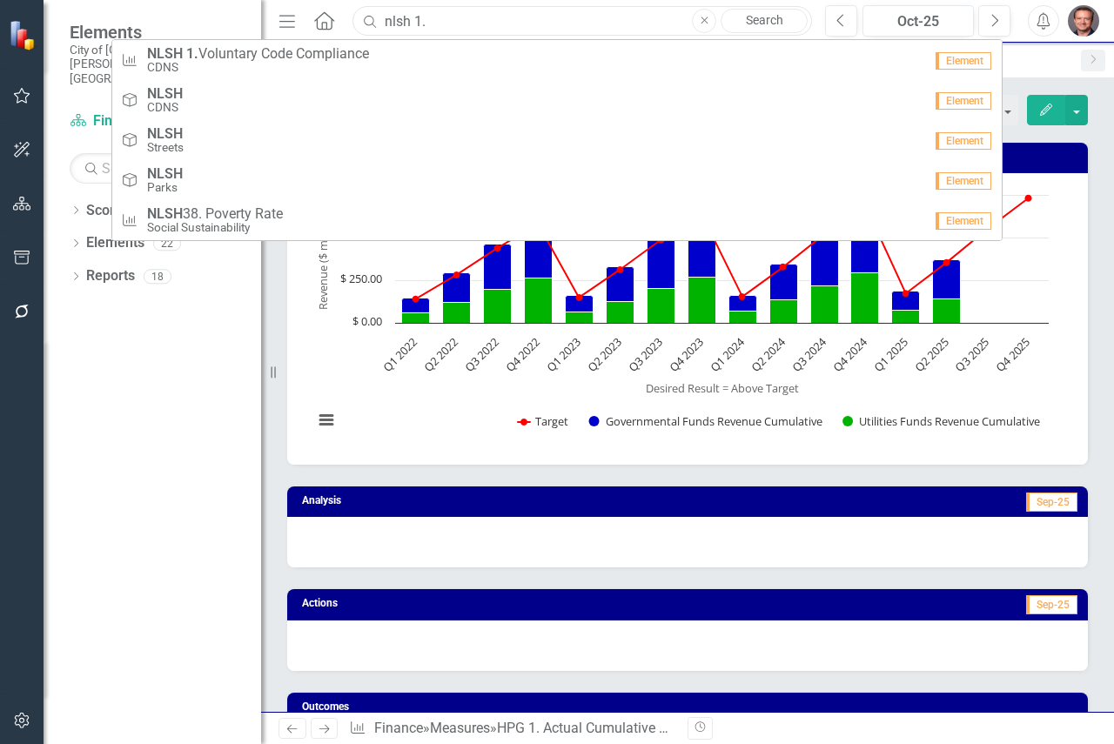
type input "nlsh 1."
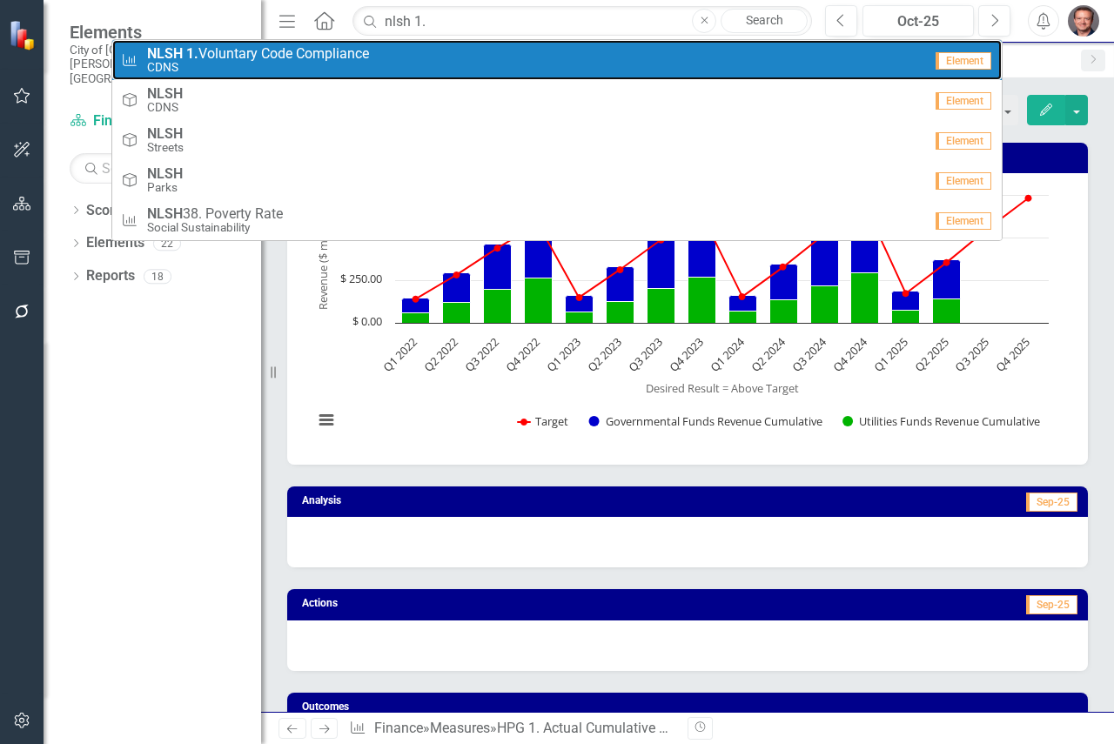
click at [263, 61] on small "CDNS" at bounding box center [258, 67] width 222 height 13
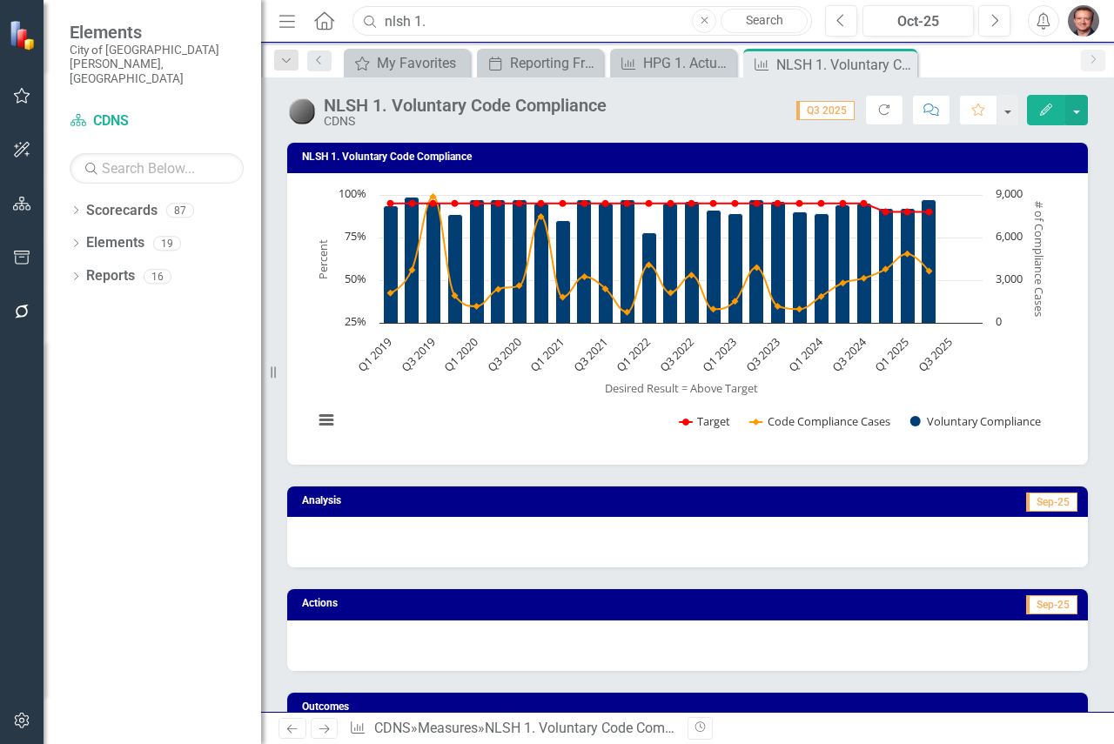
click at [490, 18] on input "nlsh 1." at bounding box center [583, 21] width 460 height 30
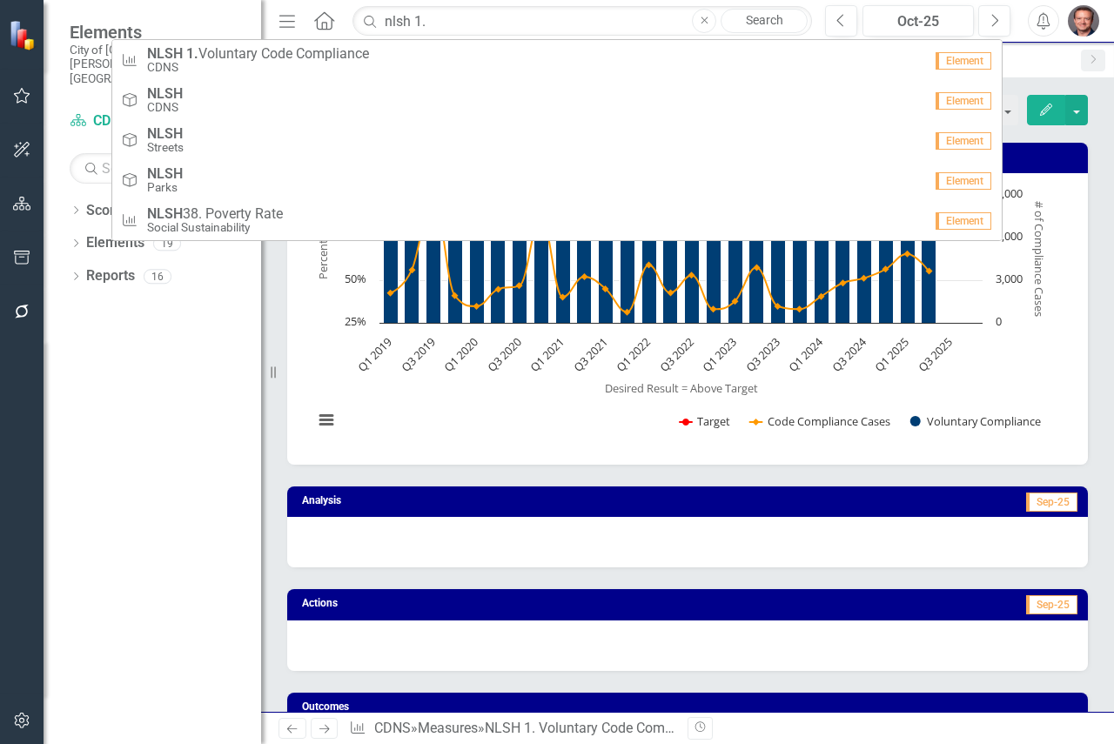
click at [754, 22] on link "Search" at bounding box center [764, 21] width 87 height 24
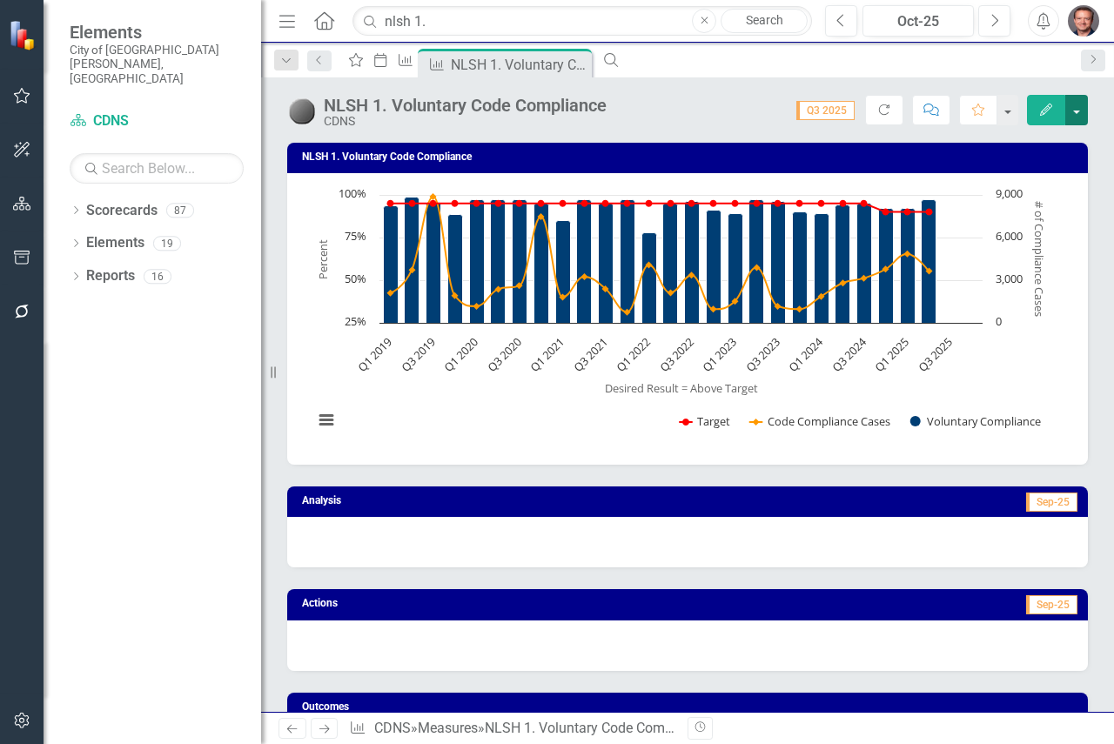
click at [1078, 110] on button "button" at bounding box center [1076, 110] width 23 height 30
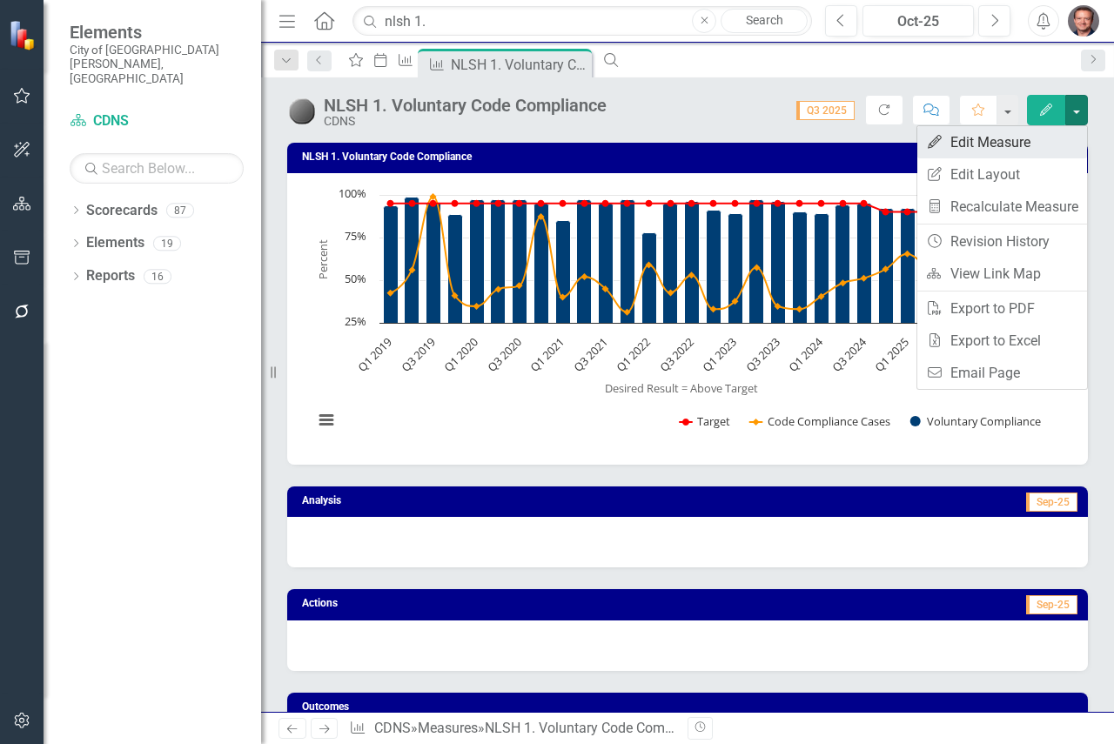
click at [1019, 140] on link "Edit Edit Measure" at bounding box center [1002, 142] width 170 height 32
